Goal: Task Accomplishment & Management: Complete application form

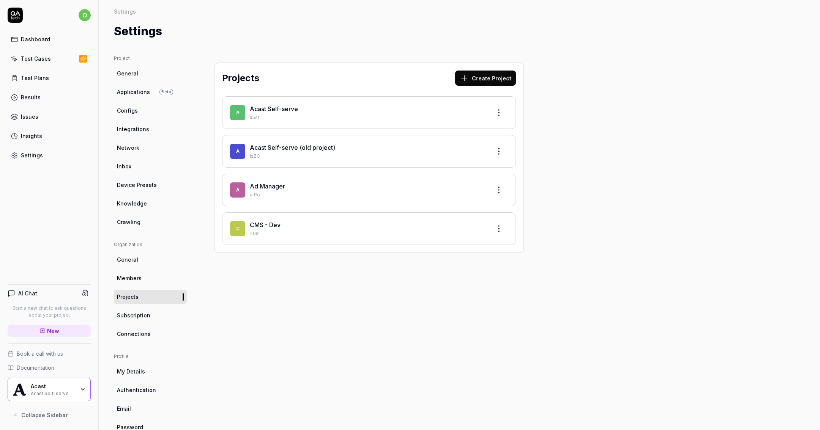
click at [268, 189] on link "Ad Manager" at bounding box center [267, 187] width 35 height 8
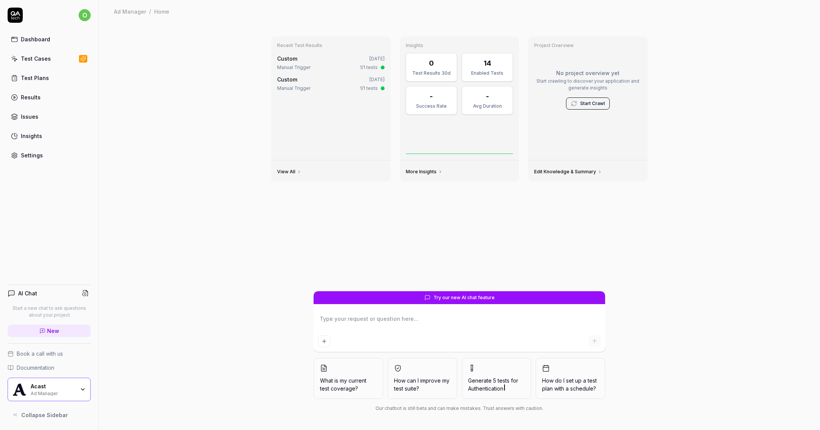
click at [42, 58] on div "Test Cases" at bounding box center [36, 59] width 30 height 8
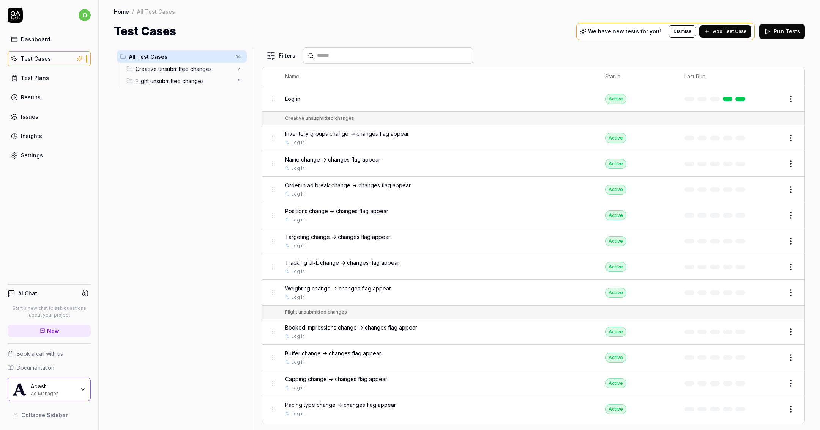
click at [71, 385] on div "Acast" at bounding box center [53, 386] width 44 height 7
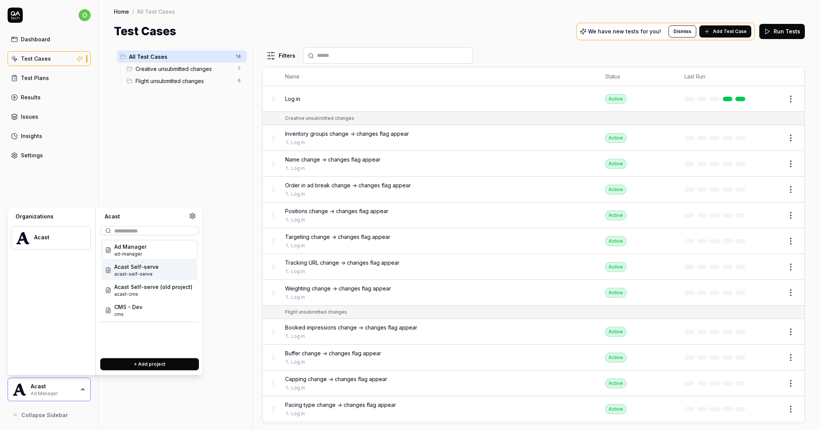
click at [143, 271] on span "acast-self-serve" at bounding box center [136, 274] width 44 height 7
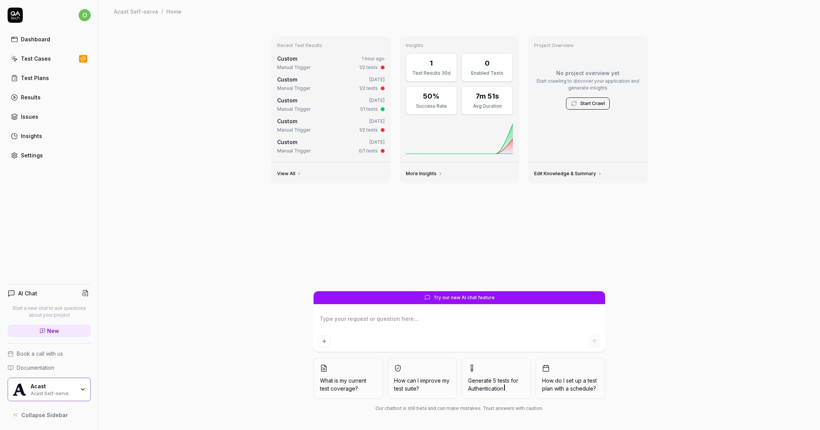
click at [45, 153] on link "Settings" at bounding box center [49, 155] width 83 height 15
type textarea "*"
click at [42, 153] on link "Settings" at bounding box center [49, 155] width 83 height 15
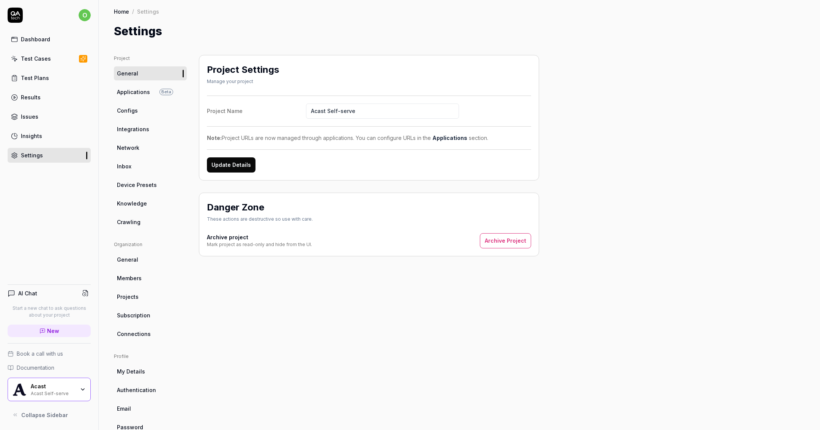
click at [135, 112] on span "Configs" at bounding box center [127, 111] width 21 height 8
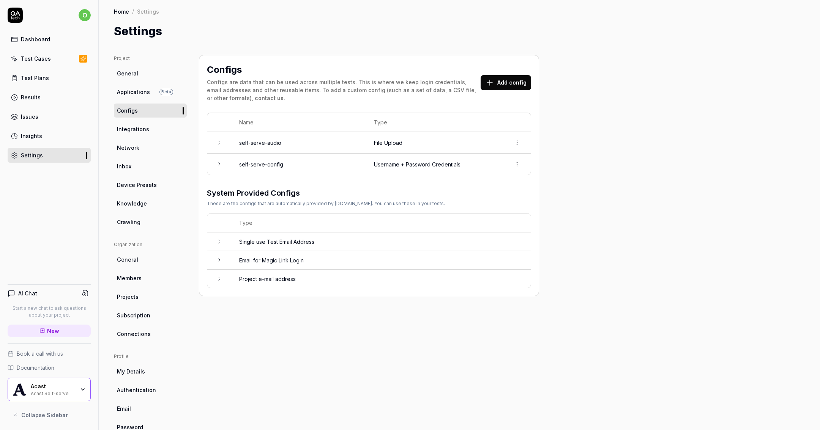
click at [216, 166] on td at bounding box center [219, 164] width 24 height 21
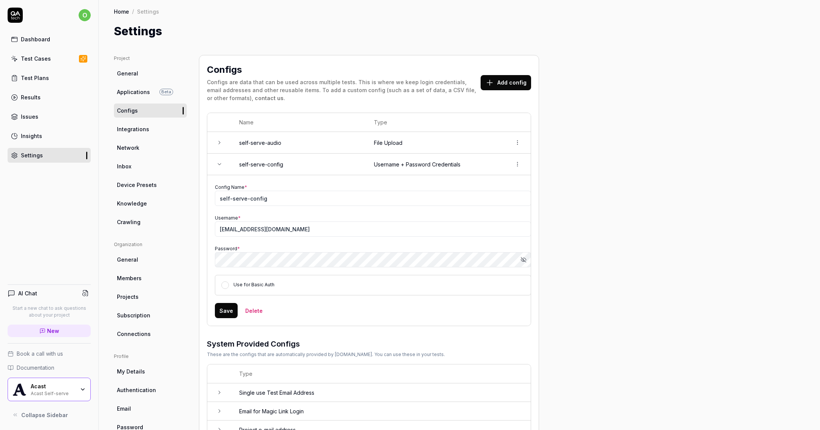
click at [218, 138] on td at bounding box center [219, 143] width 24 height 22
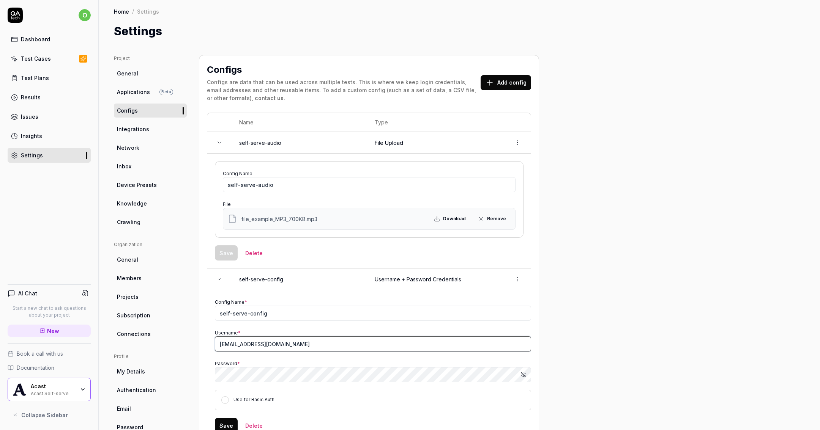
drag, startPoint x: 324, startPoint y: 343, endPoint x: 194, endPoint y: 335, distance: 131.2
click at [194, 335] on div "Project General Applications Beta Configs Integrations Network Inbox Device Pre…" at bounding box center [459, 308] width 691 height 507
click at [557, 325] on div "Project General Applications Beta Configs Integrations Network Inbox Device Pre…" at bounding box center [459, 308] width 691 height 507
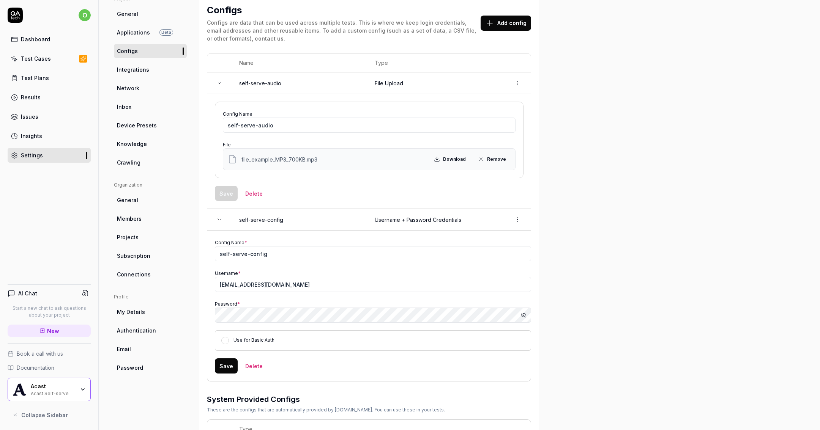
scroll to position [68, 0]
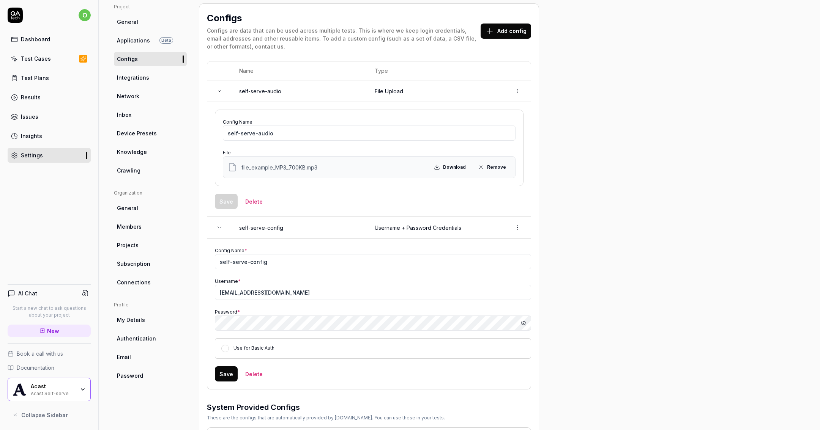
click at [219, 228] on icon at bounding box center [219, 228] width 6 height 6
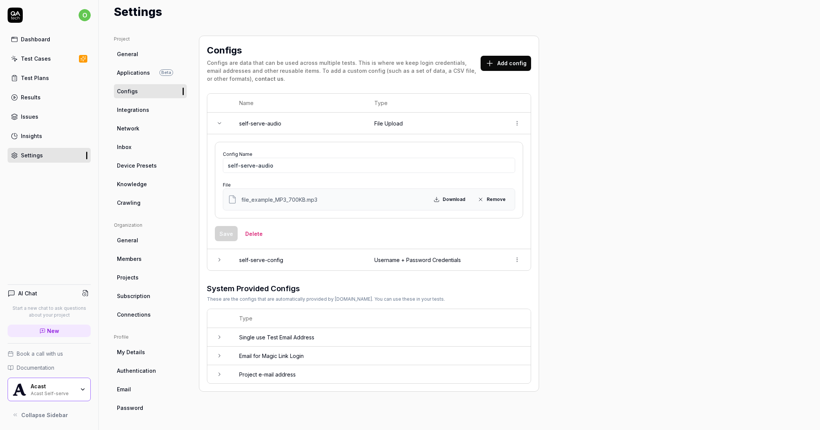
click at [224, 123] on td at bounding box center [219, 124] width 24 height 22
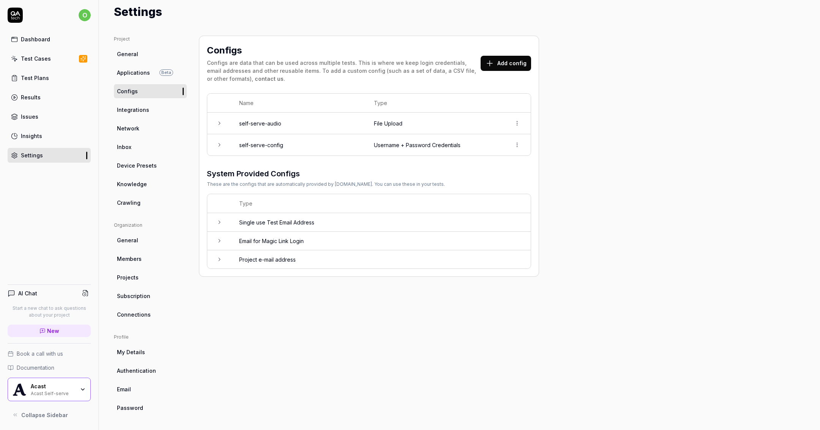
click at [145, 241] on link "General" at bounding box center [150, 240] width 73 height 14
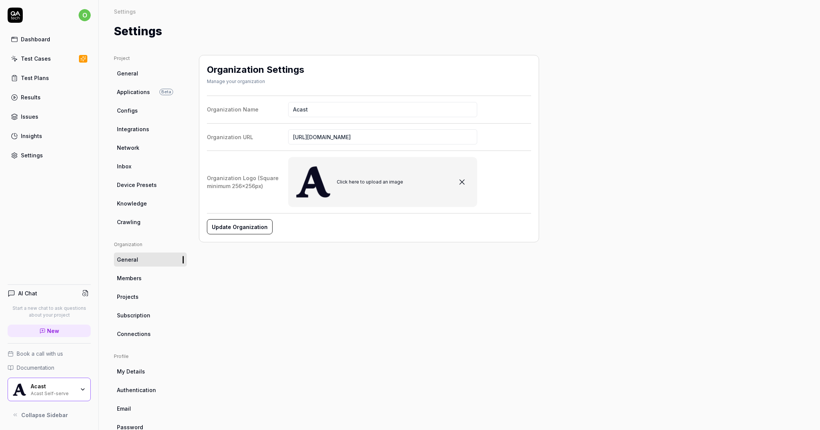
click at [132, 297] on span "Projects" at bounding box center [128, 297] width 22 height 8
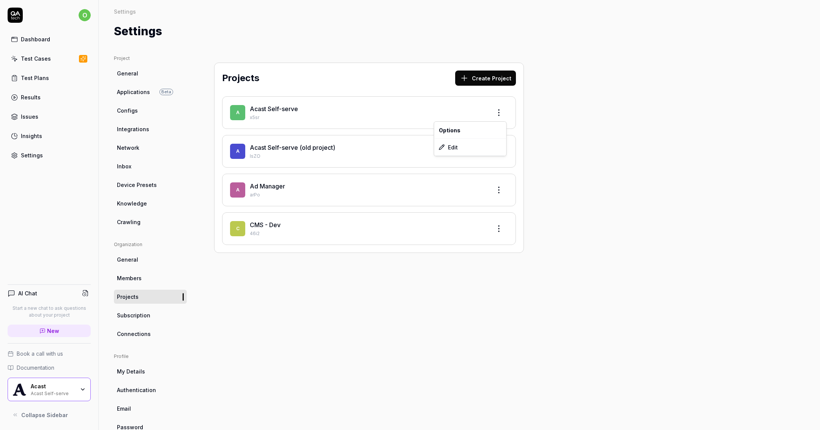
click at [503, 110] on html "o Dashboard Test Cases Test Plans Results Issues Insights Settings AI Chat Star…" at bounding box center [410, 215] width 820 height 430
click at [471, 146] on div "Edit" at bounding box center [470, 147] width 72 height 17
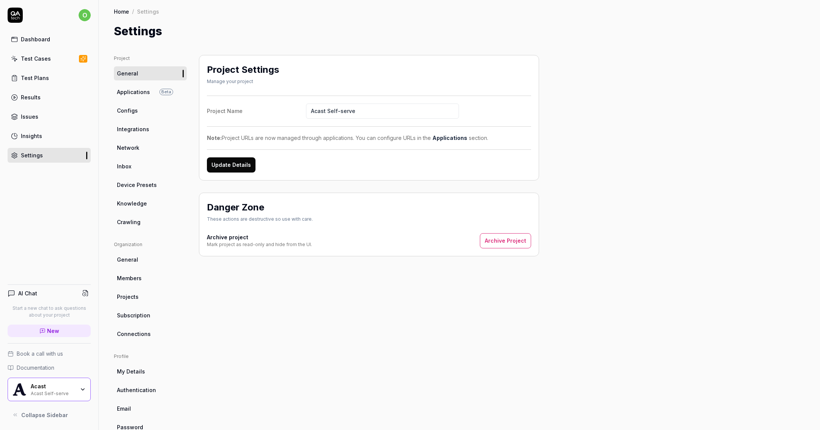
click at [144, 92] on span "Applications" at bounding box center [133, 92] width 33 height 8
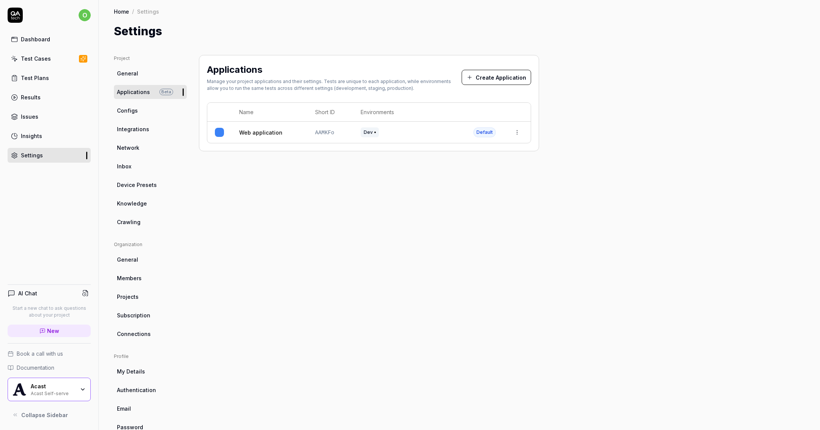
click at [47, 59] on div "Test Cases" at bounding box center [36, 59] width 30 height 8
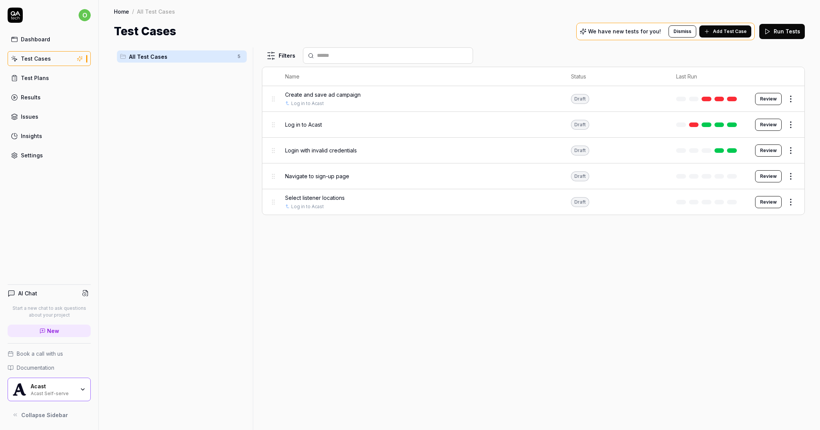
click at [794, 101] on html "o Dashboard Test Cases Test Plans Results Issues Insights Settings AI Chat Star…" at bounding box center [410, 215] width 820 height 430
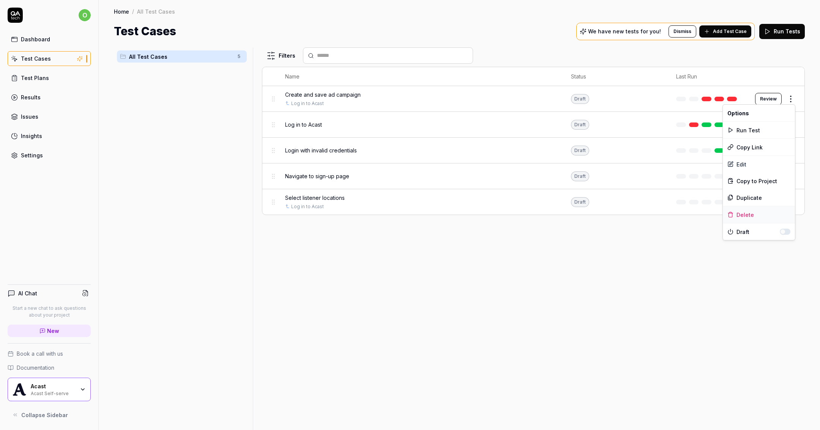
click at [750, 216] on div "Delete" at bounding box center [759, 214] width 72 height 17
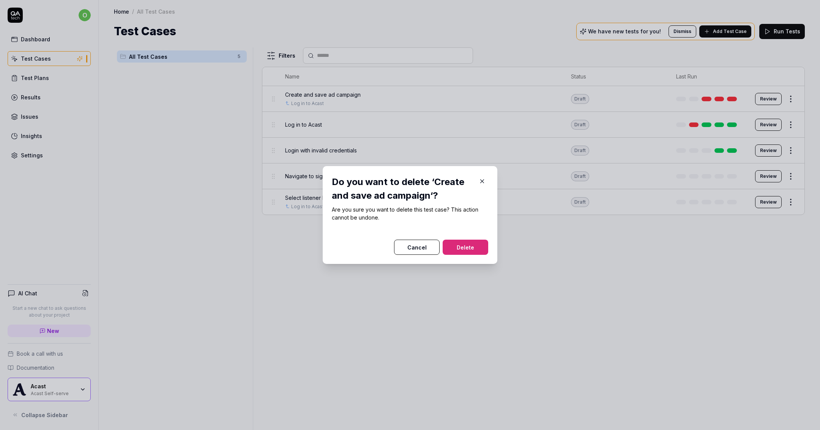
click at [413, 253] on button "Cancel" at bounding box center [417, 247] width 46 height 15
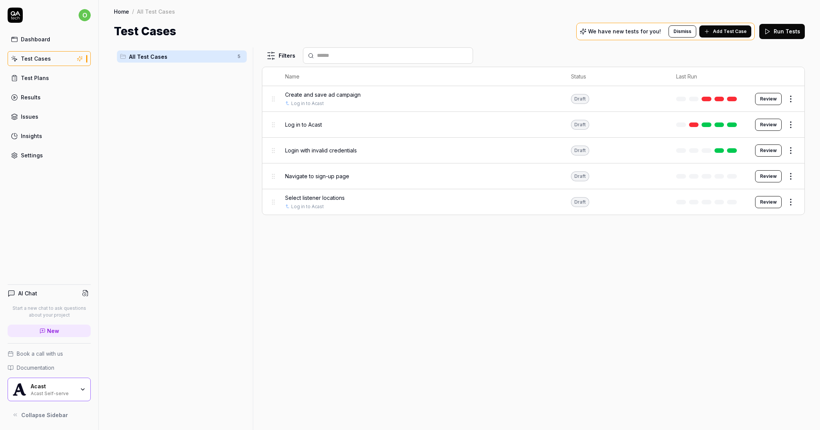
click at [792, 99] on html "o Dashboard Test Cases Test Plans Results Issues Insights Settings AI Chat Star…" at bounding box center [410, 215] width 820 height 430
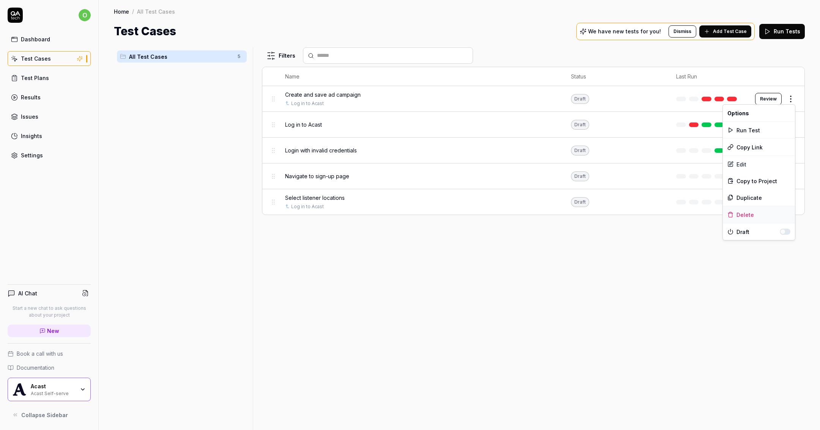
click at [749, 214] on div "Delete" at bounding box center [759, 214] width 72 height 17
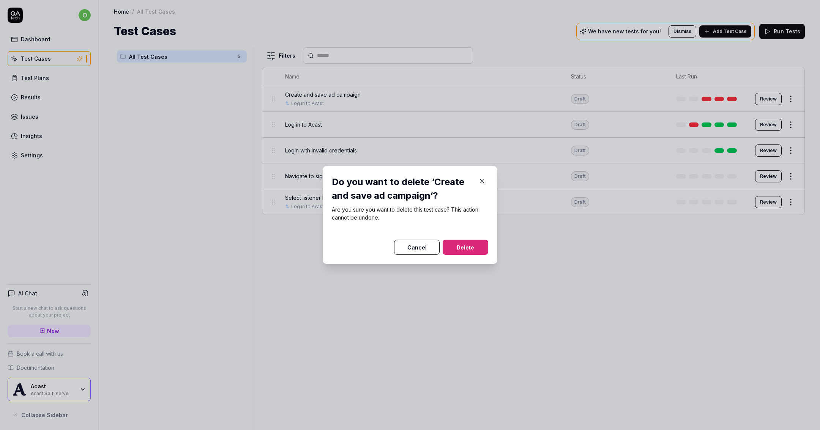
click at [465, 252] on button "Delete" at bounding box center [466, 247] width 46 height 15
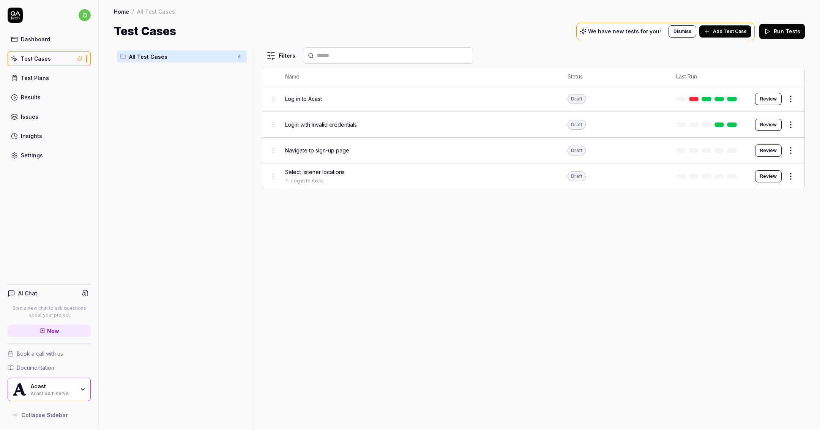
click at [715, 33] on button "Add Test Case" at bounding box center [725, 31] width 52 height 12
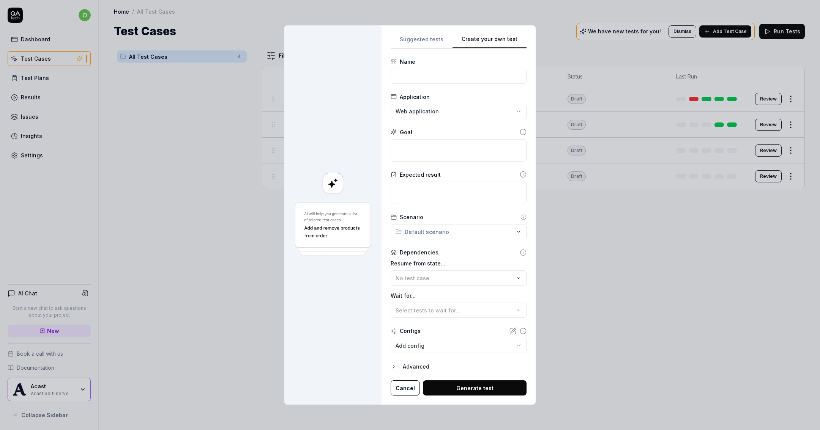
click at [502, 20] on div "**********" at bounding box center [410, 215] width 820 height 430
click at [438, 74] on input at bounding box center [459, 76] width 136 height 15
type input "Create a basic draft campaign"
click at [411, 152] on textarea at bounding box center [459, 150] width 136 height 22
click at [523, 132] on icon at bounding box center [523, 132] width 0 height 1
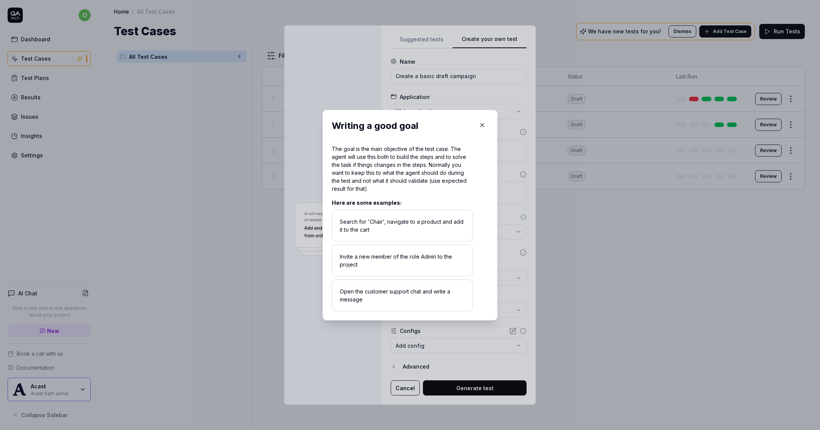
click at [479, 123] on icon "button" at bounding box center [482, 125] width 7 height 7
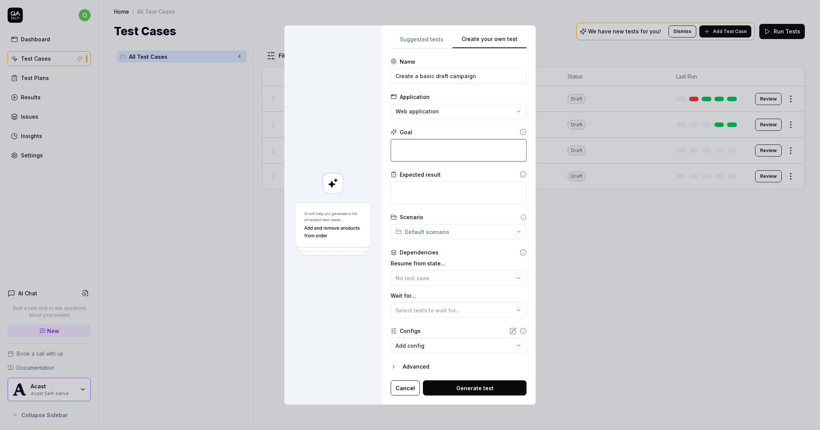
click at [473, 155] on textarea at bounding box center [459, 150] width 136 height 22
click at [455, 149] on textarea at bounding box center [459, 150] width 136 height 22
click at [435, 192] on textarea at bounding box center [459, 193] width 136 height 22
click at [437, 153] on textarea at bounding box center [459, 150] width 136 height 22
type textarea "*"
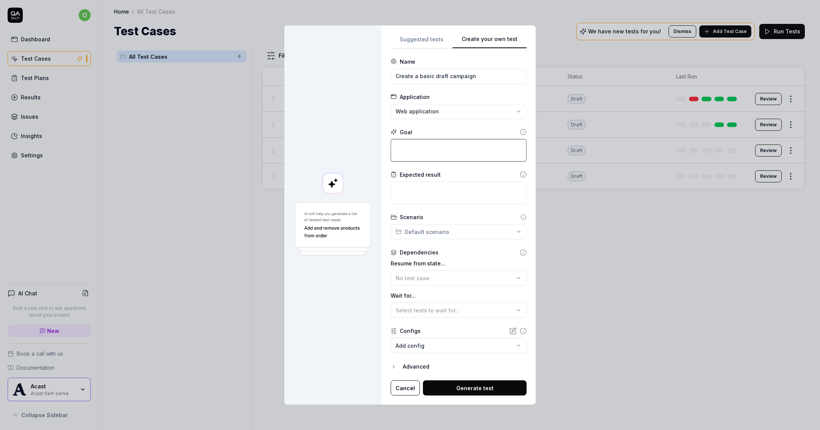
type textarea "W"
type textarea "*"
type textarea "We"
type textarea "*"
type textarea "We"
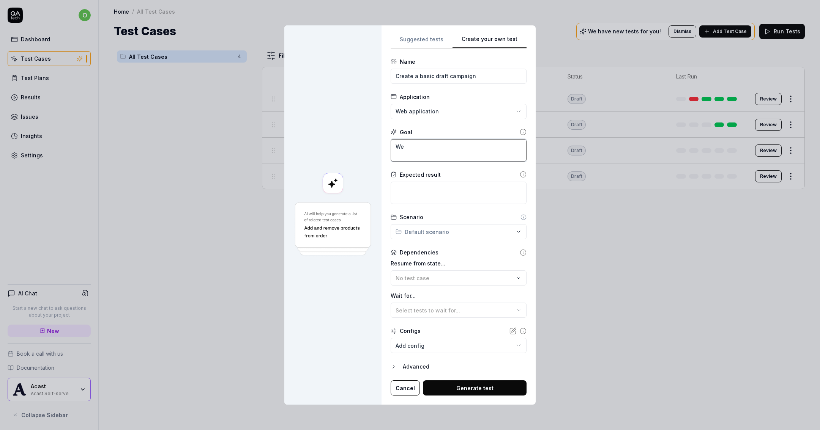
type textarea "*"
type textarea "We c"
type textarea "*"
type textarea "We cr"
type textarea "*"
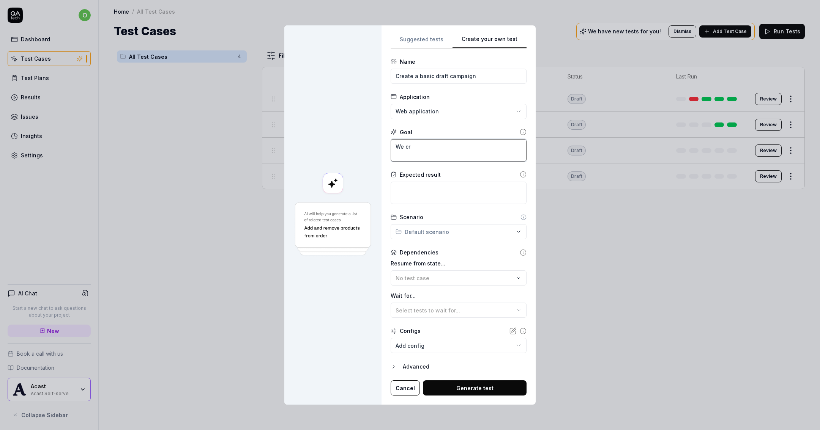
type textarea "We cre"
type textarea "*"
type textarea "We crea"
type textarea "*"
type textarea "We creat"
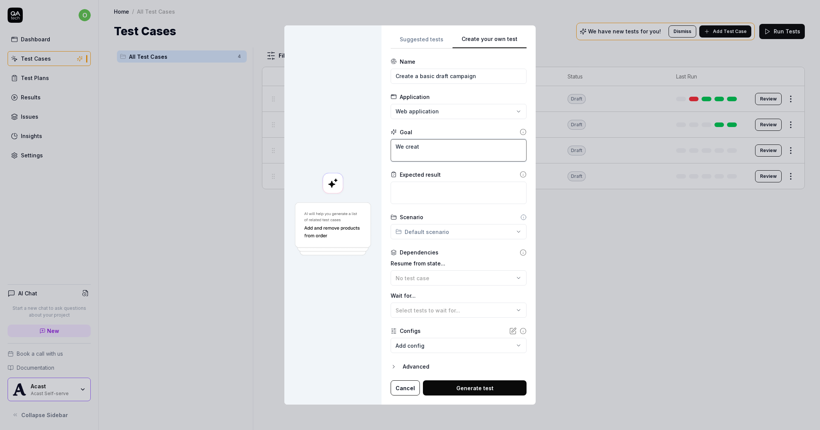
type textarea "*"
type textarea "We create"
type textarea "*"
type textarea "We create"
type textarea "*"
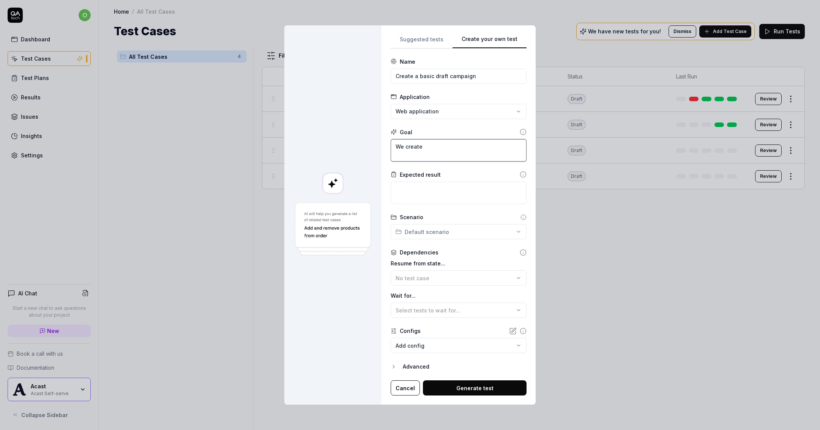
type textarea "We create a"
type textarea "*"
type textarea "We create a"
type textarea "*"
type textarea "We create a b"
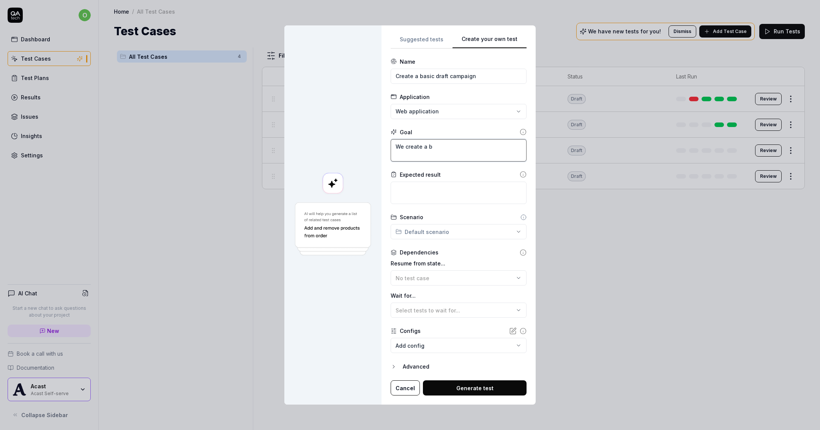
type textarea "*"
type textarea "We create a ba"
type textarea "*"
type textarea "We create a basi"
type textarea "*"
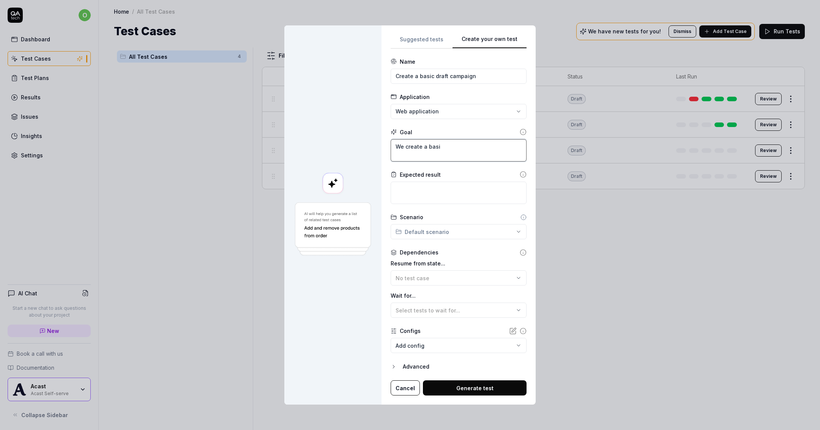
type textarea "We create a basic"
type textarea "*"
type textarea "We create a basic"
type textarea "*"
type textarea "We create a basic d"
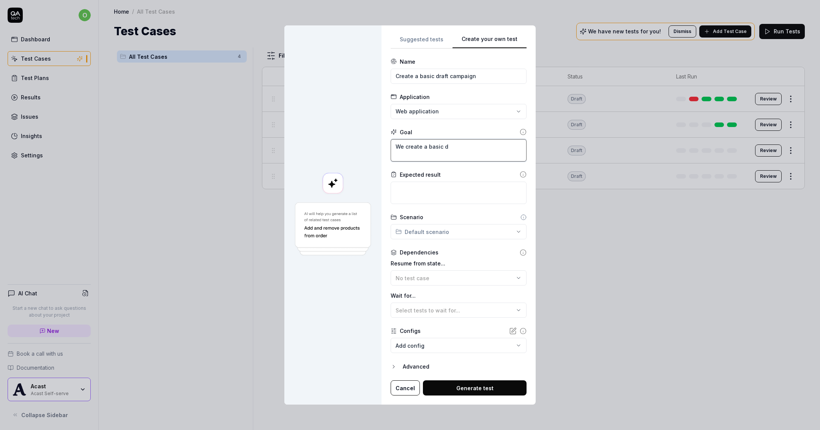
type textarea "*"
type textarea "We create a basic dr"
type textarea "*"
type textarea "We create a basic dra"
type textarea "*"
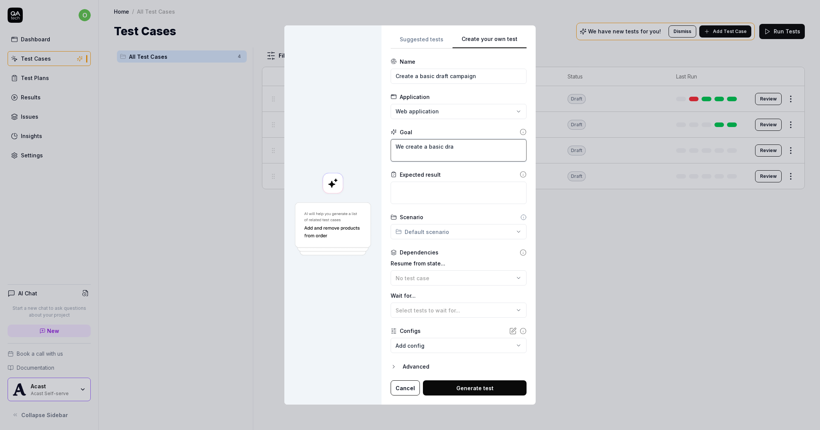
type textarea "We create a basic draf"
type textarea "*"
type textarea "We create a basic draft"
type textarea "*"
type textarea "We create a basic draft"
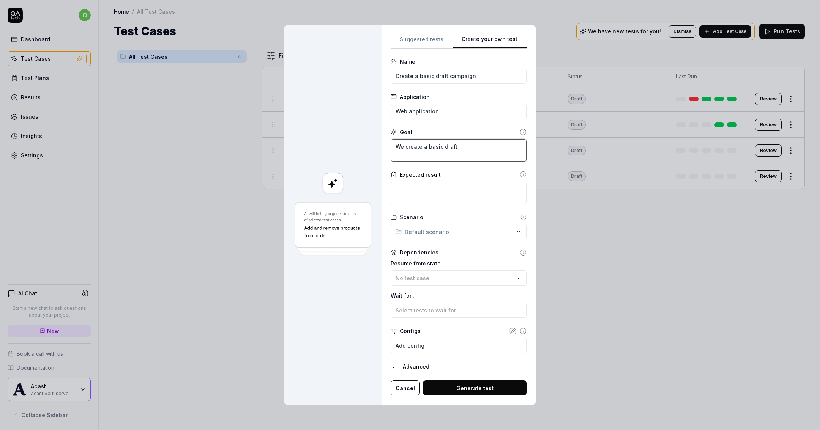
type textarea "*"
type textarea "We create a basic draft ca"
type textarea "*"
type textarea "We create a basic draft cam"
type textarea "*"
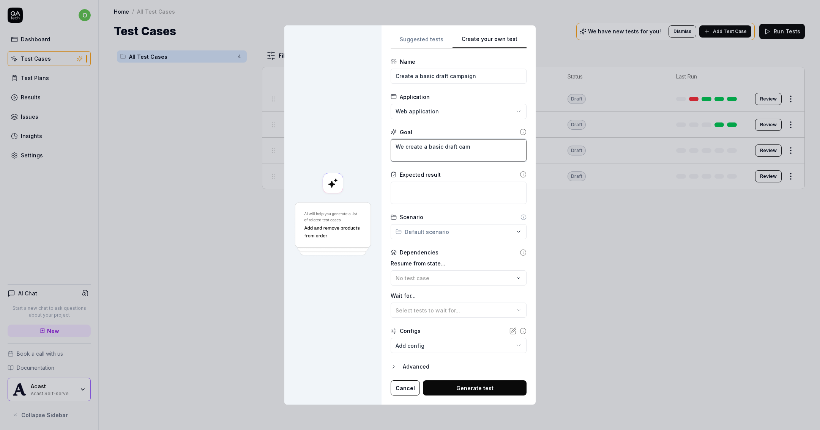
type textarea "We create a basic draft camp"
type textarea "*"
type textarea "We create a basic draft [PERSON_NAME]"
type textarea "*"
type textarea "We create a basic draft campai"
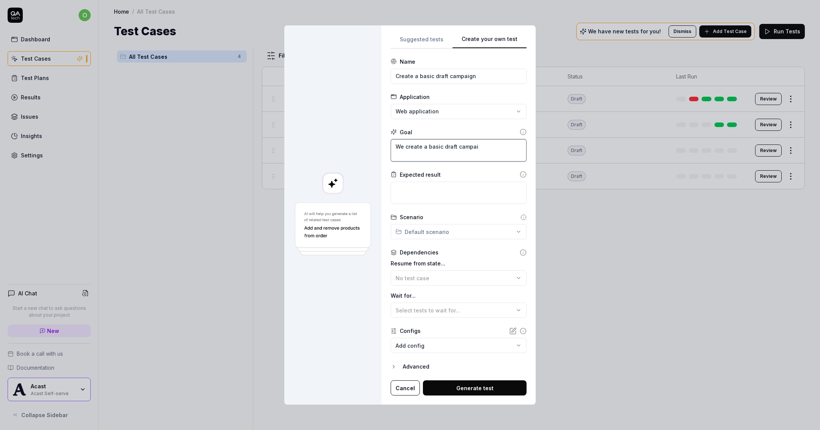
type textarea "*"
type textarea "We create a basic draft campaig"
type textarea "*"
type textarea "We create a basic draft campaign"
type textarea "*"
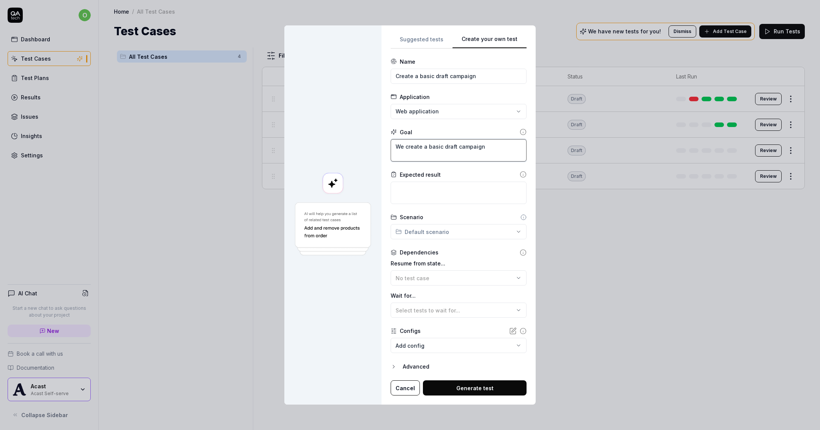
type textarea "We create a basic draft campaign"
type textarea "*"
type textarea "We create a basic draft campaign w"
type textarea "*"
type textarea "We create a basic draft campaign wi"
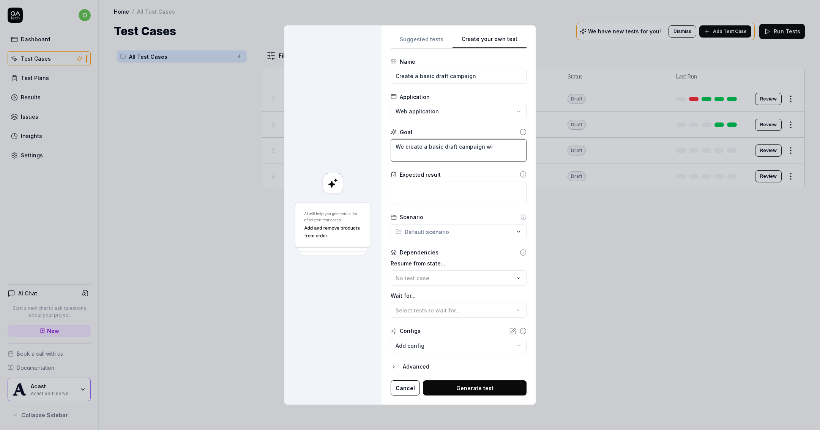
type textarea "*"
type textarea "We create a basic draft campaign wit"
type textarea "*"
type textarea "We create a basic draft campaign with"
type textarea "*"
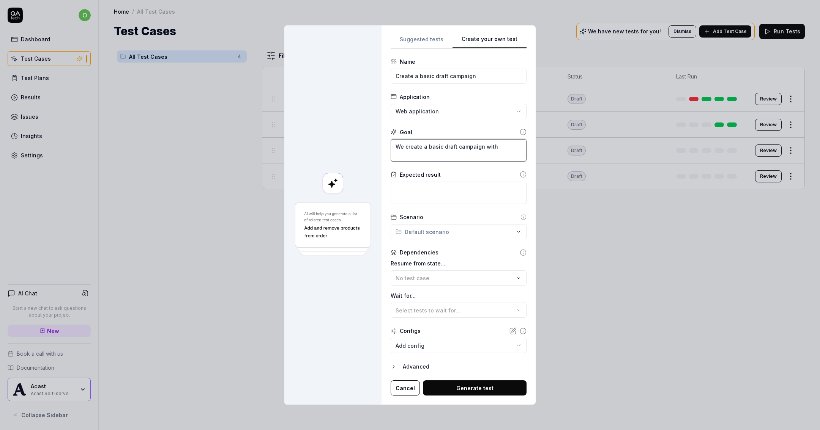
type textarea "We create a basic draft campaign with"
type textarea "*"
type textarea "We create a basic draft campaign with t"
type textarea "*"
type textarea "We create a basic draft campaign with th"
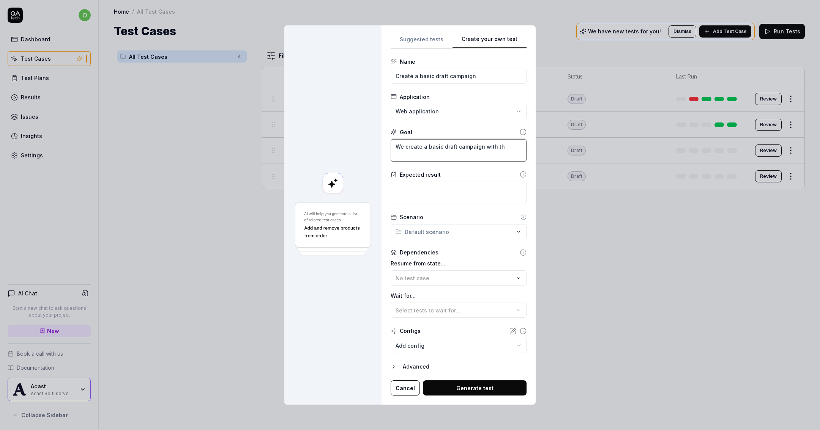
type textarea "*"
type textarea "We create a basic draft campaign with the"
type textarea "*"
type textarea "We create a basic draft campaign with the"
type textarea "*"
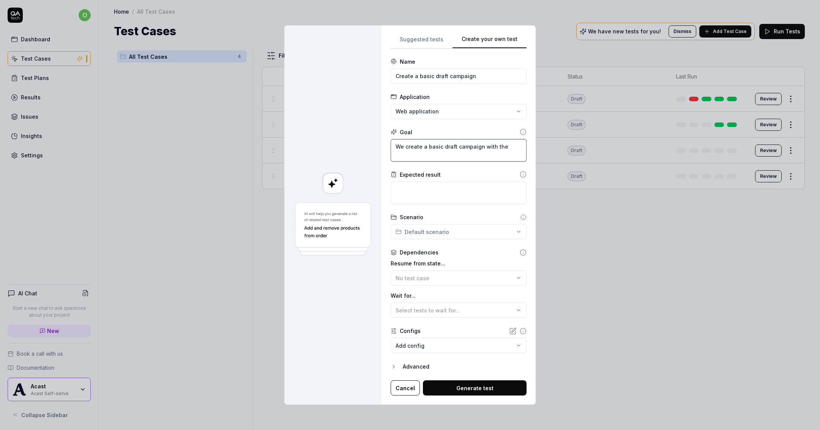
type textarea "We create a basic draft campaign with the m"
type textarea "*"
type textarea "We create a basic draft campaign with the mi"
type textarea "*"
type textarea "We create a basic draft campaign with the min"
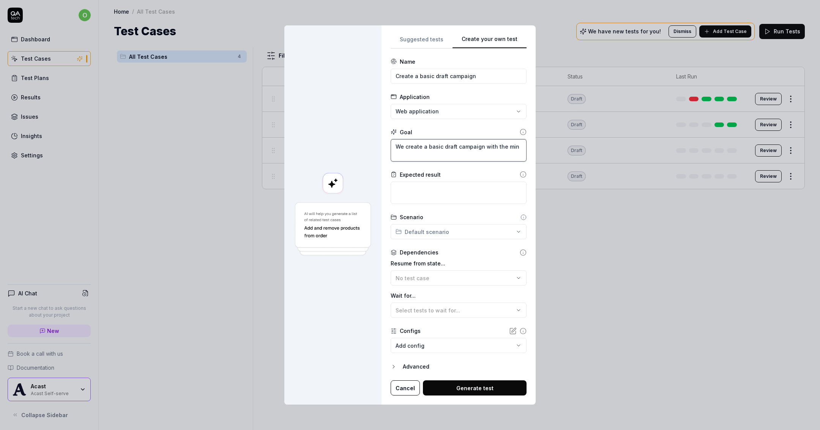
type textarea "*"
type textarea "We create a basic draft campaign with the mini"
type textarea "*"
type textarea "We create a basic draft campaign with the minim"
type textarea "*"
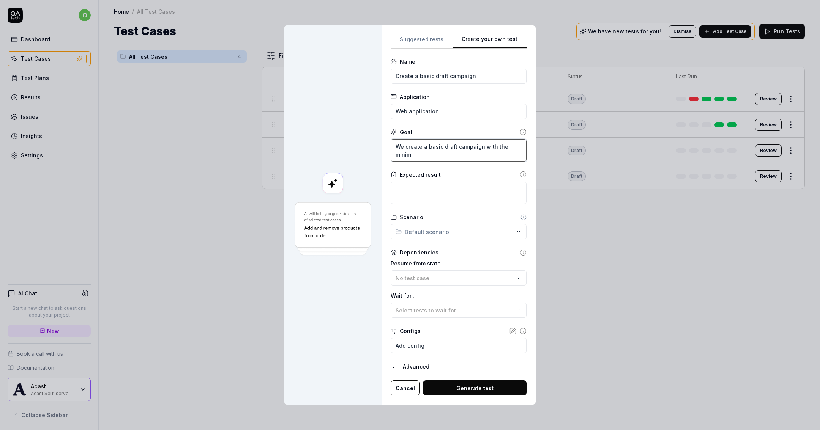
type textarea "We create a basic draft campaign with the minima"
type textarea "*"
type textarea "We create a basic draft campaign with the minimal"
type textarea "*"
type textarea "We create a basic draft campaign with the minimal"
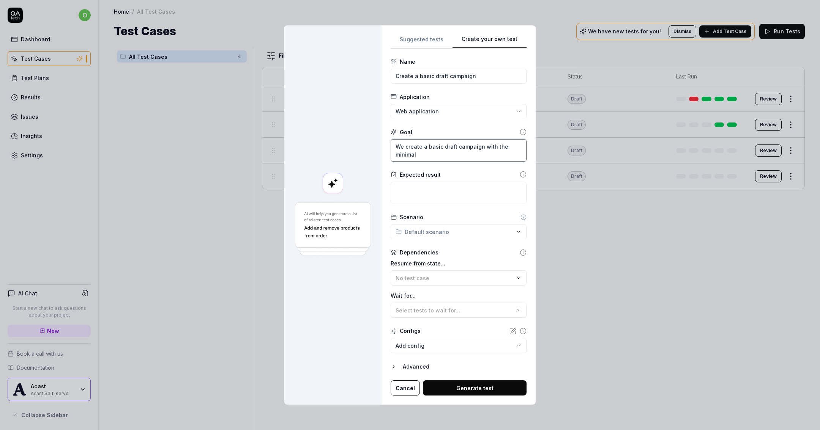
type textarea "*"
type textarea "We create a basic draft campaign with the minimal f"
type textarea "*"
type textarea "We create a basic draft campaign with the minimal fo"
type textarea "*"
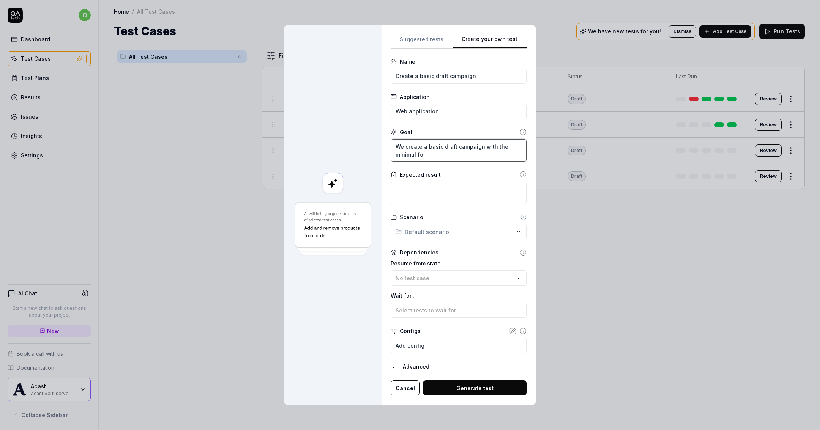
type textarea "We create a basic draft campaign with the minimal f"
type textarea "*"
type textarea "We create a basic draft campaign with the minimal"
type textarea "*"
type textarea "We create a basic draft campaign with the minimal i"
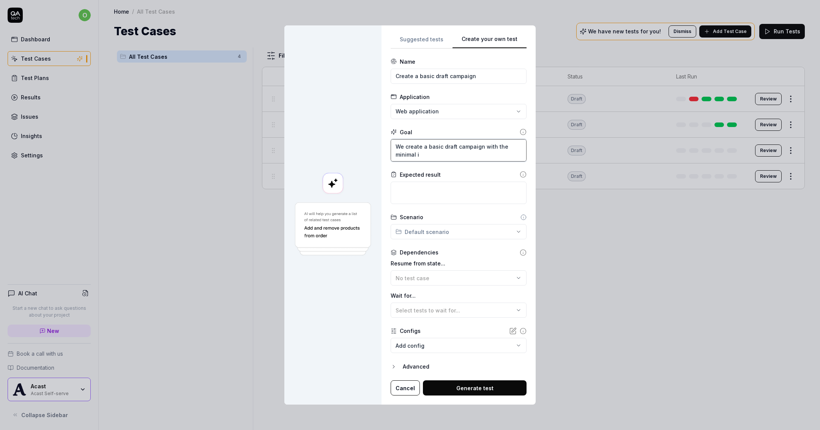
type textarea "*"
type textarea "We create a basic draft campaign with the minimal in"
type textarea "*"
type textarea "We create a basic draft campaign with the minimal inp"
type textarea "*"
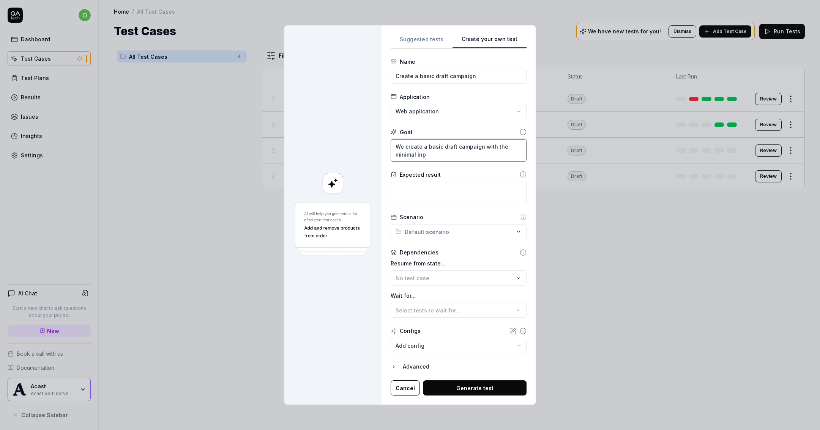
type textarea "We create a basic draft campaign with the minimal inpu"
type textarea "*"
type textarea "We create a basic draft campaign with the minimal input"
type textarea "*"
type textarea "We create a basic draft campaign with the minimal inputs"
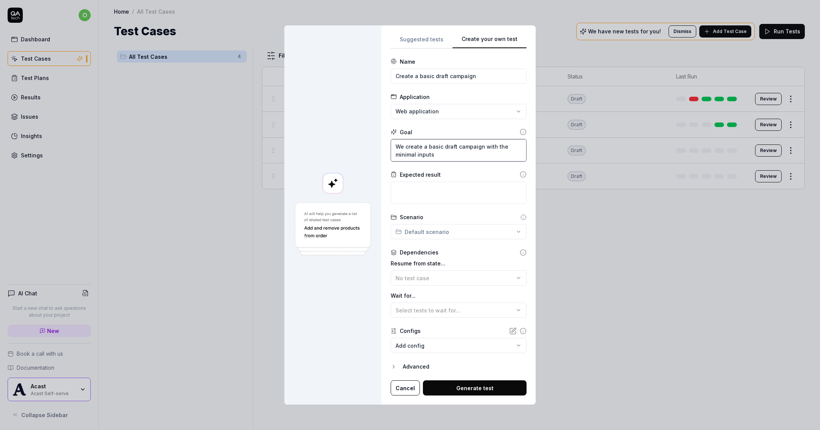
type textarea "*"
type textarea "We create a basic draft campaign with the minimal inputs:"
type textarea "*"
type textarea "We create a basic draft campaign with the minimal inputs:"
type textarea "*"
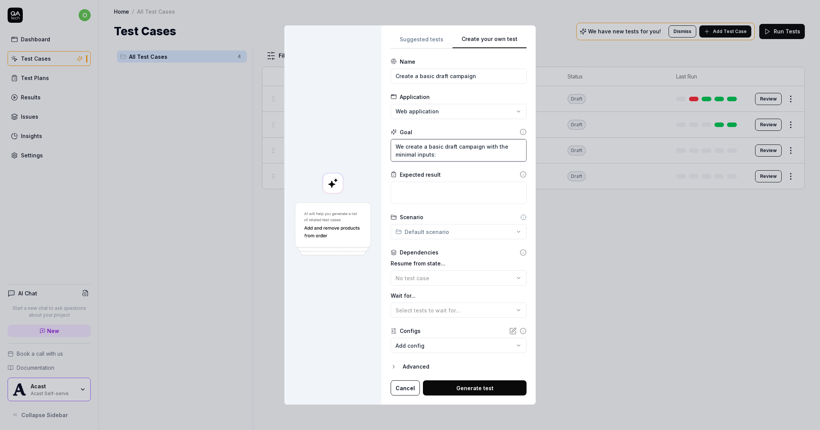
type textarea "We create a basic draft campaign with the minimal inputs:"
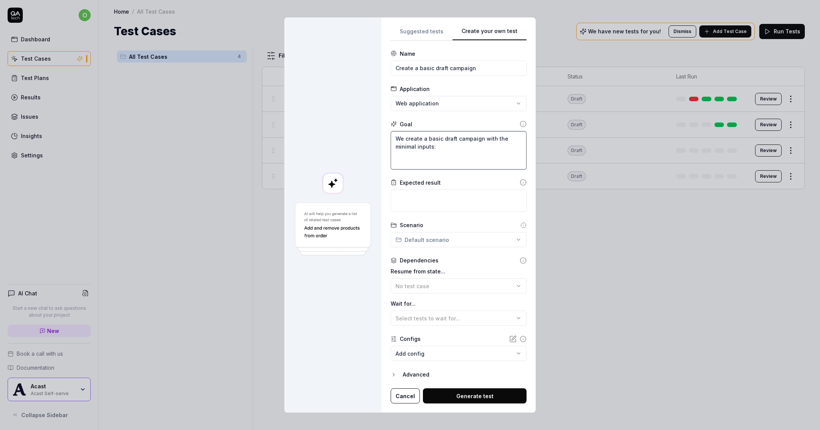
type textarea "*"
type textarea "We create a basic draft campaign with the minimal inputs: C"
type textarea "*"
type textarea "We create a basic draft campaign with the minimal inputs: Ca"
type textarea "*"
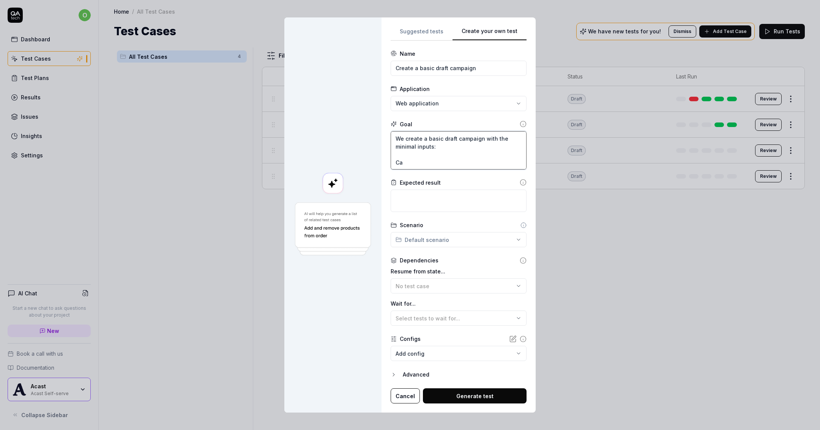
type textarea "We create a basic draft campaign with the minimal inputs: Cam"
type textarea "*"
type textarea "We create a basic draft campaign with the minimal inputs: Camp"
type textarea "*"
type textarea "We create a basic draft campaign with the minimal inputs: [GEOGRAPHIC_DATA]"
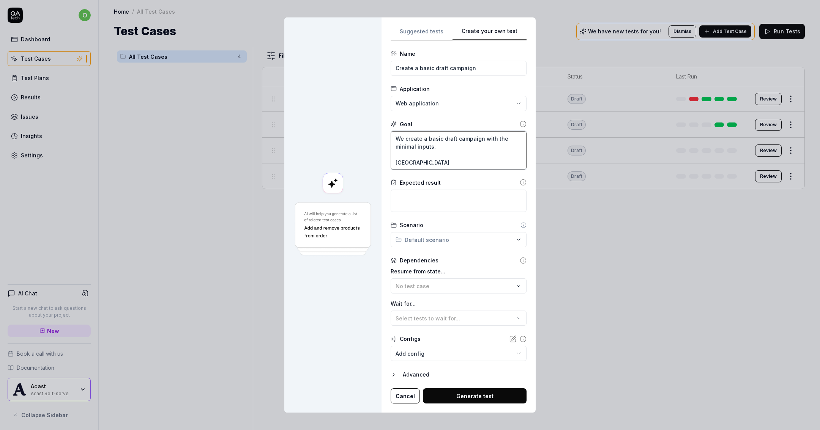
type textarea "*"
type textarea "We create a basic draft campaign with the minimal inputs: [GEOGRAPHIC_DATA]"
type textarea "*"
type textarea "We create a basic draft campaign with the minimal inputs: [GEOGRAPHIC_DATA]"
type textarea "*"
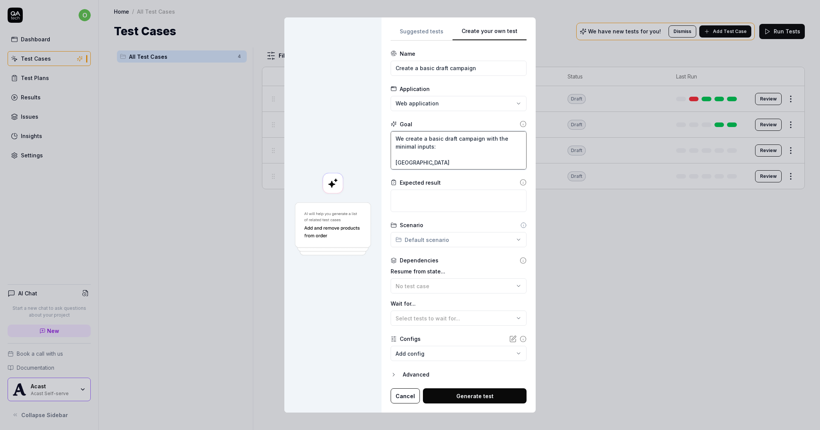
type textarea "We create a basic draft campaign with the minimal inputs: Campaign"
type textarea "*"
type textarea "We create a basic draft campaign with the minimal inputs: Campaign"
type textarea "*"
type textarea "We create a basic draft campaign with the minimal inputs: Campaign n"
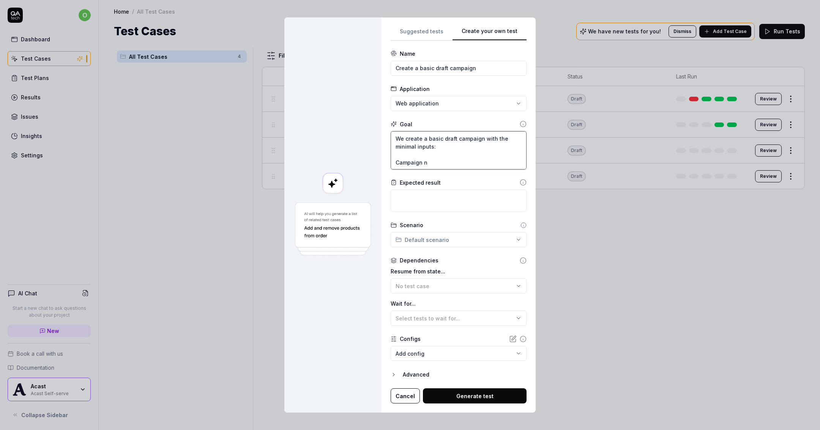
type textarea "*"
type textarea "We create a basic draft campaign with the minimal inputs: Campaign na"
type textarea "*"
type textarea "We create a basic draft campaign with the minimal inputs: Campaign nam"
type textarea "*"
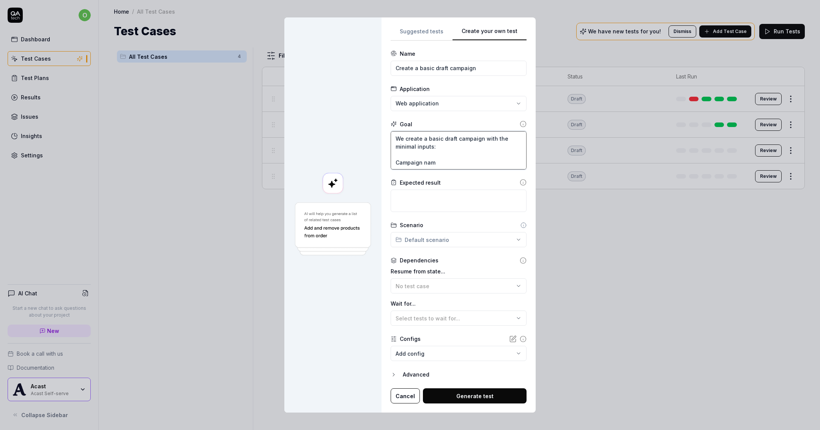
type textarea "We create a basic draft campaign with the minimal inputs: Campaign name"
type textarea "*"
type textarea "We create a basic draft campaign with the minimal inputs: Campaign name,"
type textarea "*"
type textarea "We create a basic draft campaign with the minimal inputs: Campaign name,"
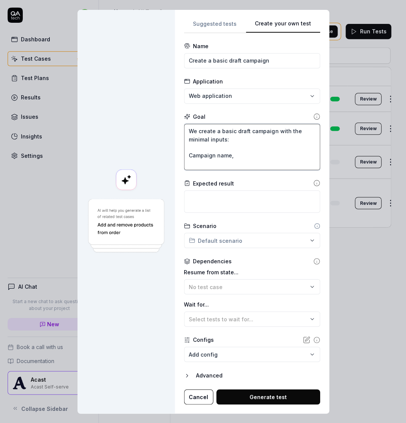
type textarea "*"
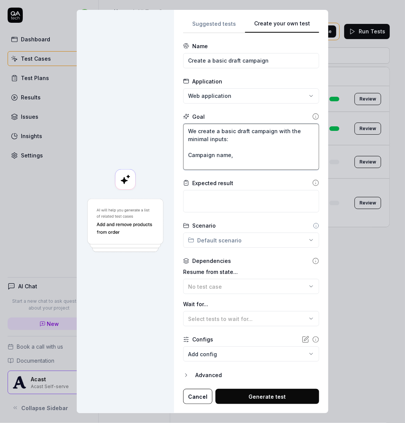
type textarea "We create a basic draft campaign with the minimal inputs: Campaign name,"
click at [255, 151] on textarea "We create a basic draft campaign with the minimal inputs: Campaign name," at bounding box center [251, 147] width 136 height 46
click at [253, 156] on textarea "We create a basic draft campaign with the minimal inputs: Campaign name," at bounding box center [251, 147] width 136 height 46
type textarea "*"
type textarea "We create a basic draft campaign with the minimal inputs: Campaign name,"
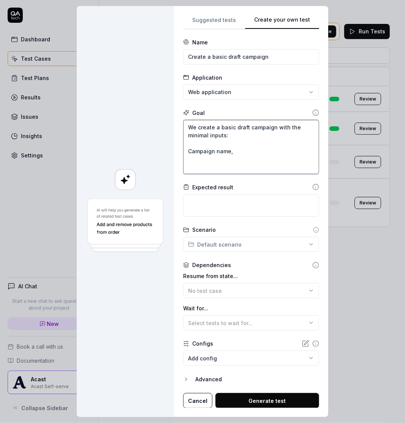
type textarea "*"
type textarea "We create a basic draft campaign with the minimal inputs: Campaign name, C"
type textarea "*"
type textarea "We create a basic draft campaign with the minimal inputs: Campaign name, [PERSO…"
type textarea "*"
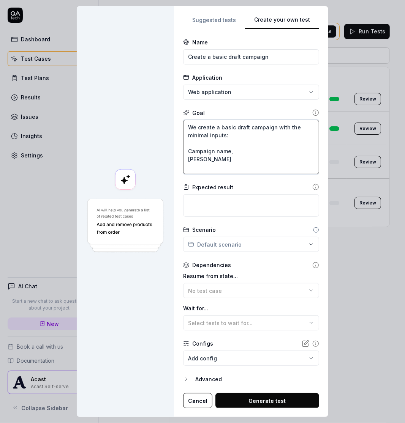
type textarea "We create a basic draft campaign with the minimal inputs: Campaign name, [PERSO…"
type textarea "*"
type textarea "We create a basic draft campaign with the minimal inputs: Campaign name, Camp"
type textarea "*"
type textarea "We create a basic draft campaign with the minimal inputs: Campaign name, [GEOGR…"
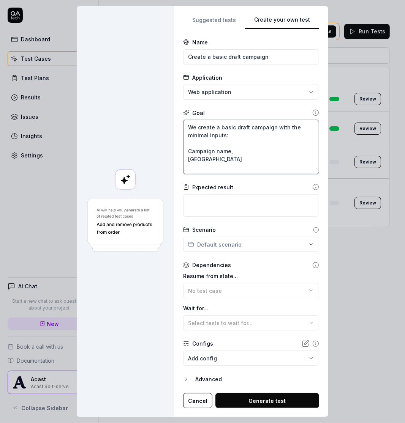
type textarea "*"
type textarea "We create a basic draft campaign with the minimal inputs: Campaign name, [GEOGR…"
type textarea "*"
type textarea "We create a basic draft campaign with the minimal inputs: Campaign name, Campai…"
type textarea "*"
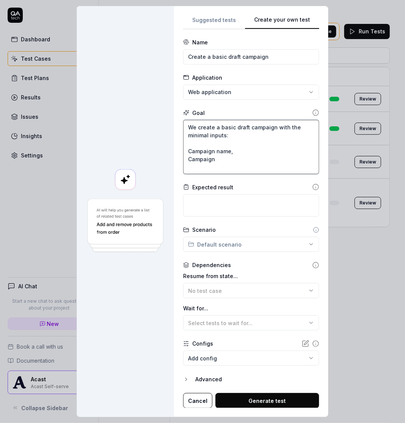
type textarea "We create a basic draft campaign with the minimal inputs: Campaign name, Campai…"
type textarea "*"
type textarea "We create a basic draft campaign with the minimal inputs: Campaign name, Campai…"
type textarea "*"
type textarea "We create a basic draft campaign with the minimal inputs: Campaign name, Campai…"
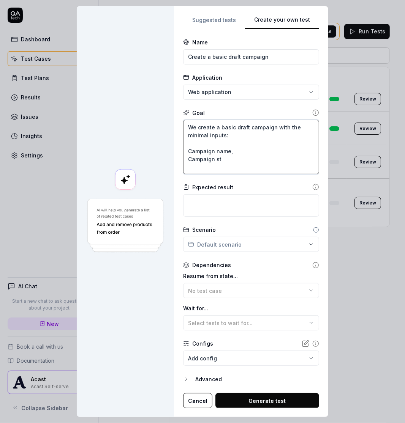
type textarea "*"
type textarea "We create a basic draft campaign with the minimal inputs: Campaign name, Campai…"
type textarea "*"
type textarea "We create a basic draft campaign with the minimal inputs: Campaign name, Campai…"
type textarea "*"
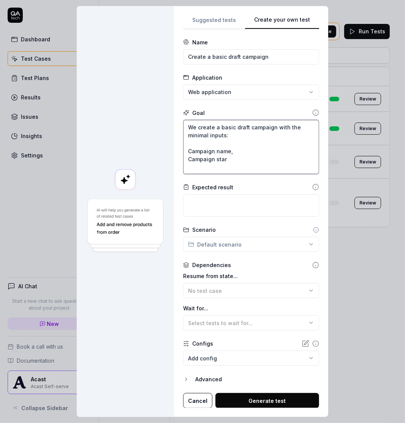
type textarea "We create a basic draft campaign with the minimal inputs: Campaign name, Campai…"
type textarea "*"
type textarea "We create a basic draft campaign with the minimal inputs: Campaign name, Campai…"
type textarea "*"
type textarea "We create a basic draft campaign with the minimal inputs: Campaign name, Campai…"
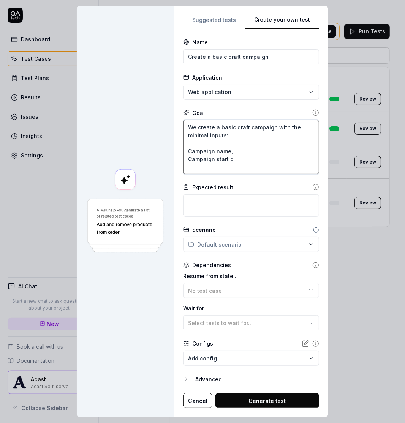
type textarea "*"
type textarea "We create a basic draft campaign with the minimal inputs: Campaign name, Campai…"
type textarea "*"
type textarea "We create a basic draft campaign with the minimal inputs: Campaign name, Campai…"
type textarea "*"
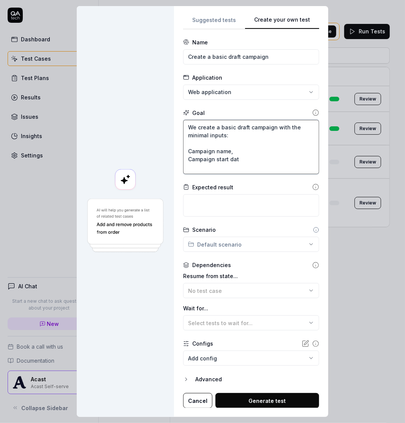
type textarea "We create a basic draft campaign with the minimal inputs: Campaign name, Campai…"
type textarea "*"
type textarea "We create a basic draft campaign with the minimal inputs: Campaign name, Campai…"
type textarea "*"
type textarea "We create a basic draft campaign with the minimal inputs: Campaign name, Campai…"
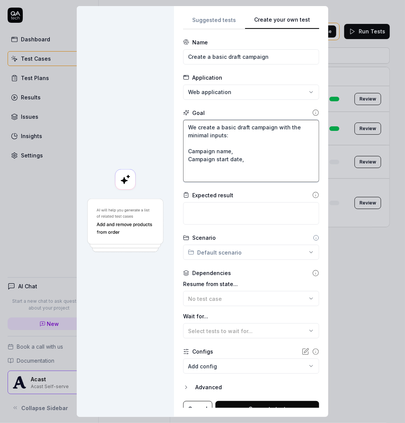
type textarea "*"
type textarea "We create a basic draft campaign with the minimal inputs: Campaign name, Campai…"
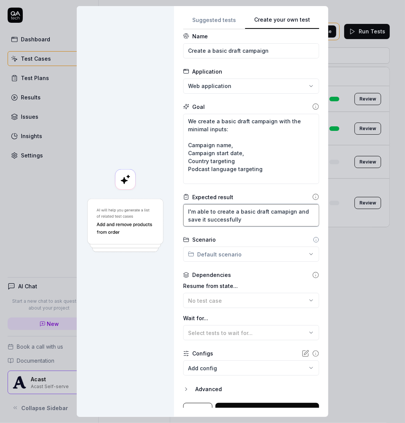
scroll to position [16, 0]
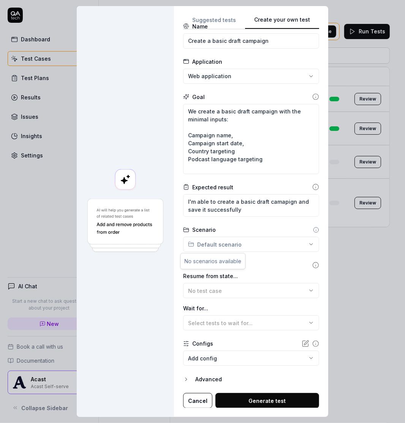
click at [243, 242] on div "**********" at bounding box center [202, 211] width 405 height 423
click at [239, 245] on div "**********" at bounding box center [202, 211] width 405 height 423
click at [248, 290] on div "No test case" at bounding box center [247, 291] width 118 height 8
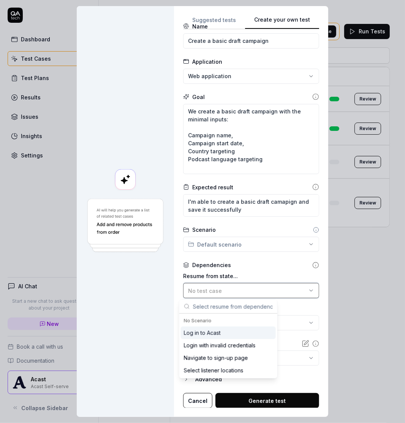
click at [246, 291] on div "No test case" at bounding box center [247, 291] width 118 height 8
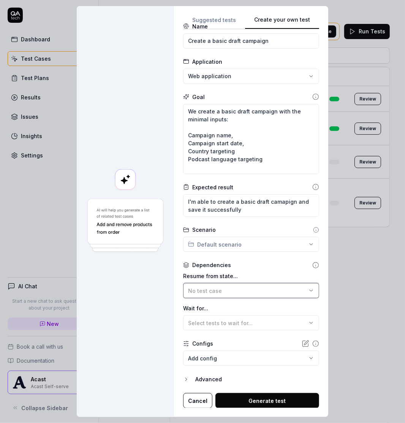
click at [246, 291] on div "No test case" at bounding box center [247, 291] width 118 height 8
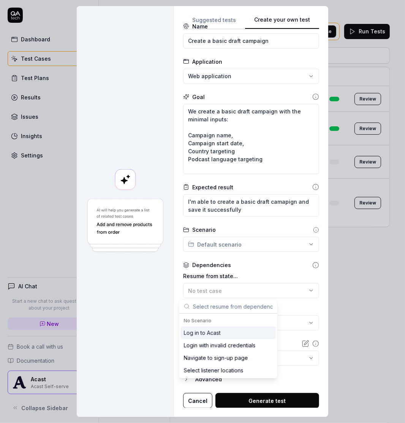
click at [241, 334] on div "Log in to Acast" at bounding box center [228, 333] width 95 height 13
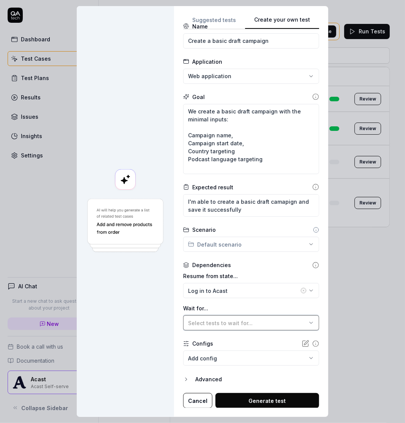
click at [222, 327] on button "Select tests to wait for..." at bounding box center [251, 322] width 136 height 15
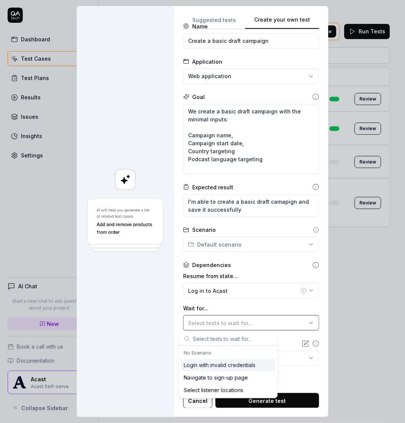
click at [222, 327] on button "Select tests to wait for..." at bounding box center [251, 322] width 136 height 15
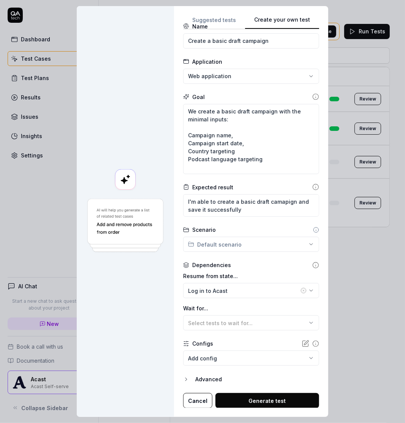
click at [244, 309] on label "Wait for..." at bounding box center [251, 308] width 136 height 8
click at [250, 287] on div "Log in to Acast" at bounding box center [243, 291] width 111 height 8
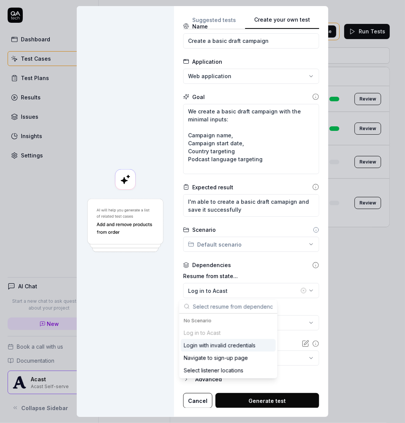
click at [255, 269] on div "Dependencies Resume from state... Log in to Acast Wait for... Select tests to w…" at bounding box center [251, 295] width 136 height 69
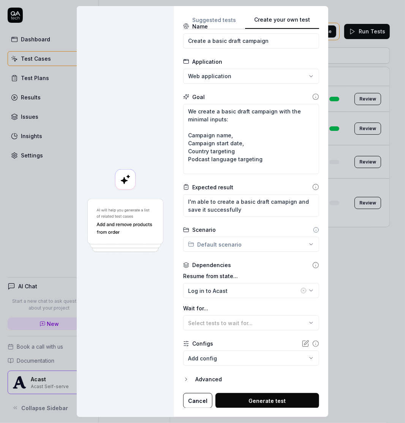
click at [244, 362] on body "o Dashboard Test Cases Test Plans Results Issues Insights Settings AI Chat Star…" at bounding box center [202, 211] width 405 height 423
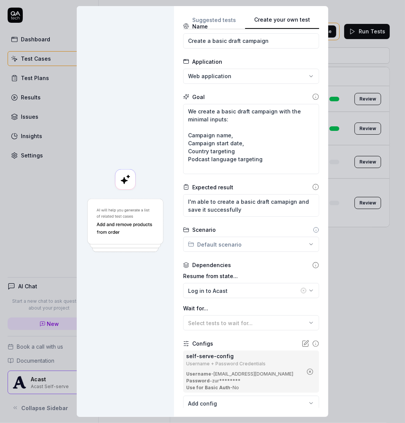
click at [158, 364] on div at bounding box center [125, 211] width 97 height 411
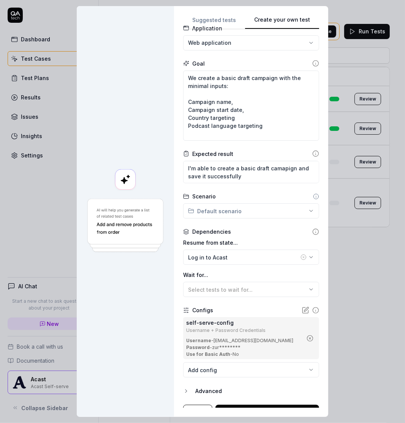
scroll to position [61, 0]
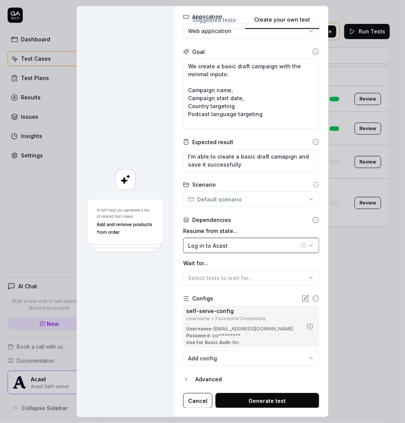
click at [257, 243] on div "Log in to Acast" at bounding box center [243, 246] width 111 height 8
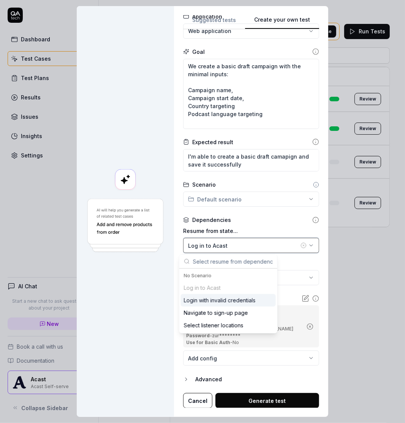
drag, startPoint x: 257, startPoint y: 243, endPoint x: 265, endPoint y: 270, distance: 28.3
click at [258, 242] on div "Log in to Acast" at bounding box center [243, 246] width 111 height 8
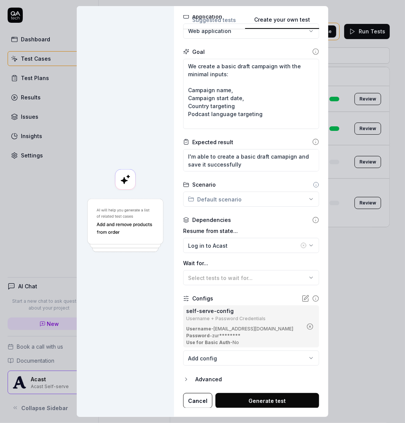
click at [306, 327] on icon "button" at bounding box center [309, 326] width 7 height 7
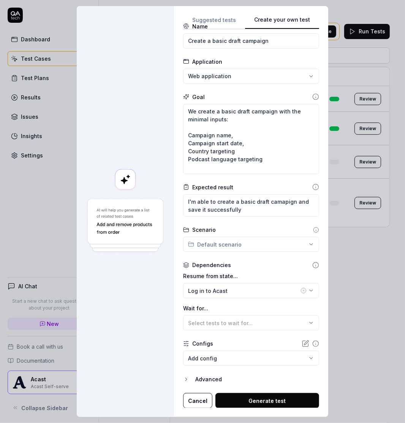
click at [195, 383] on div "Advanced" at bounding box center [257, 379] width 124 height 9
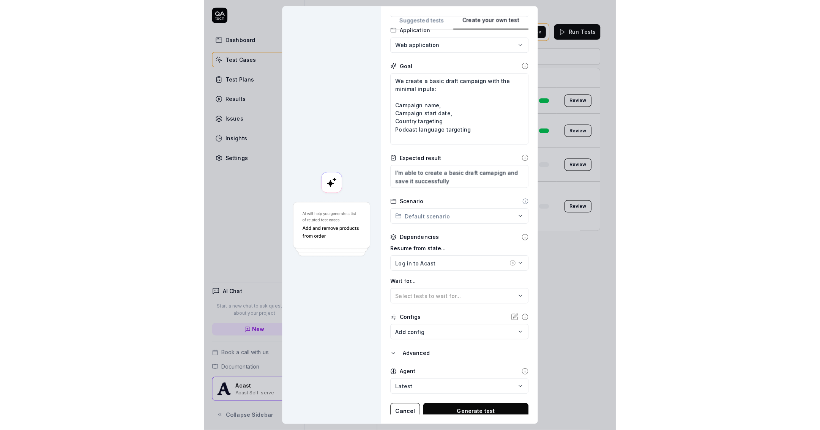
scroll to position [51, 0]
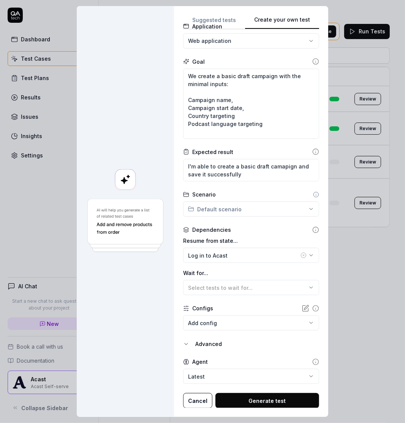
click at [244, 398] on button "Generate test" at bounding box center [267, 400] width 104 height 15
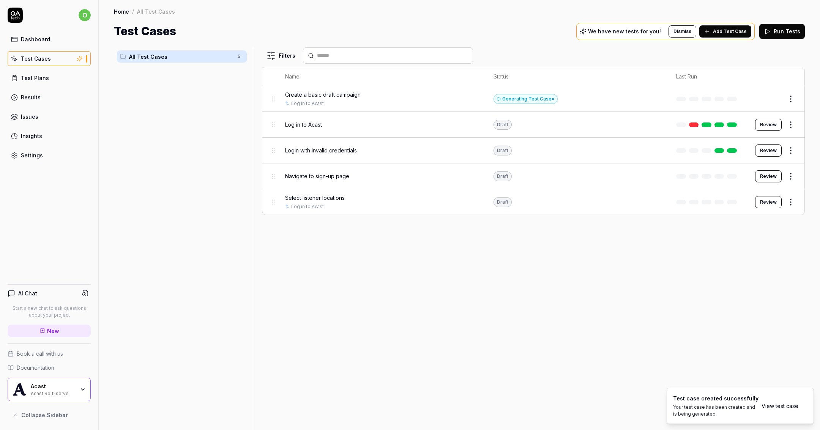
click at [781, 406] on link "View test case" at bounding box center [779, 406] width 37 height 8
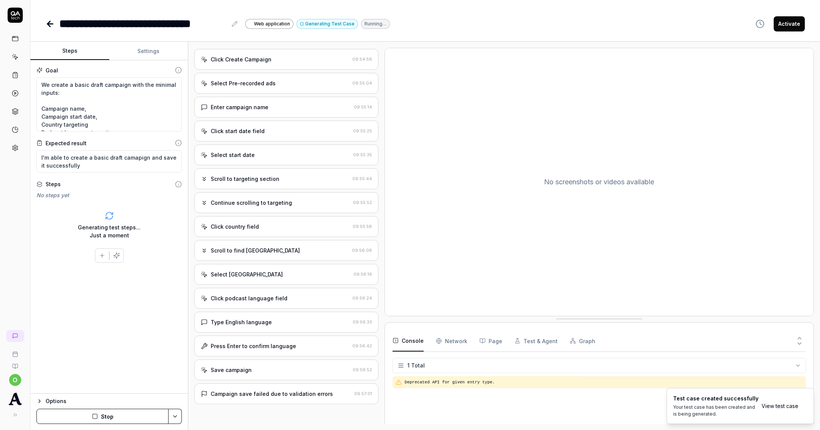
scroll to position [34, 0]
click at [282, 342] on div "Press Enter to confirm language" at bounding box center [253, 346] width 85 height 8
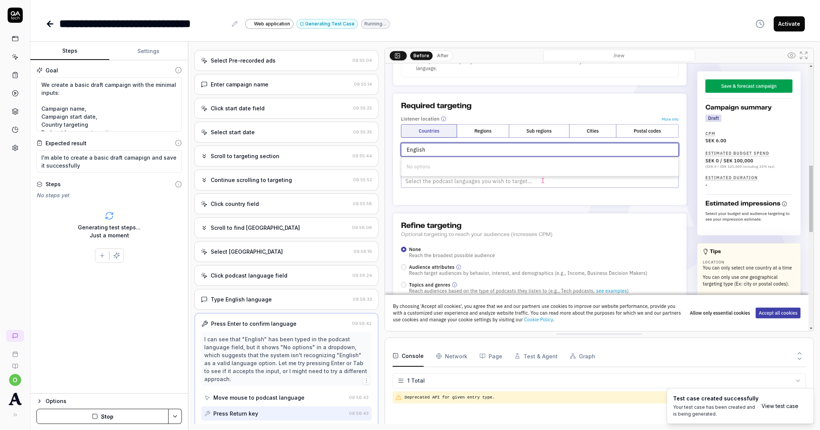
scroll to position [56, 0]
click at [287, 302] on div "Type English language 09:56:33" at bounding box center [286, 300] width 184 height 21
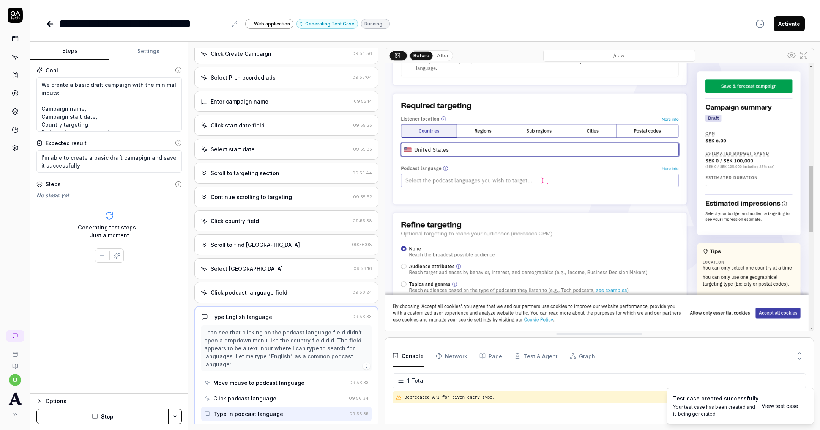
click at [287, 282] on div "Click podcast language field 09:56:24" at bounding box center [286, 292] width 184 height 21
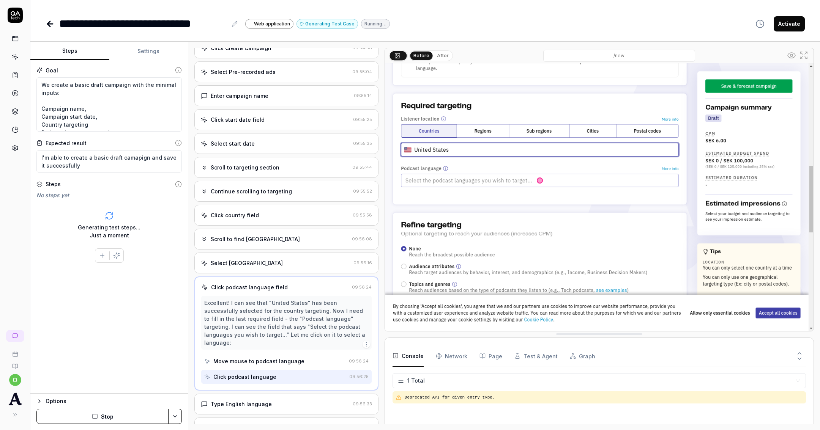
scroll to position [68, 0]
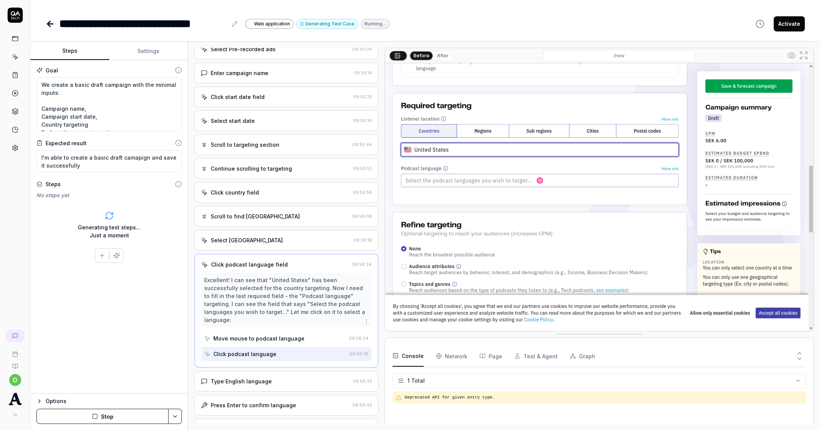
click at [265, 380] on div "Type English language" at bounding box center [241, 382] width 61 height 8
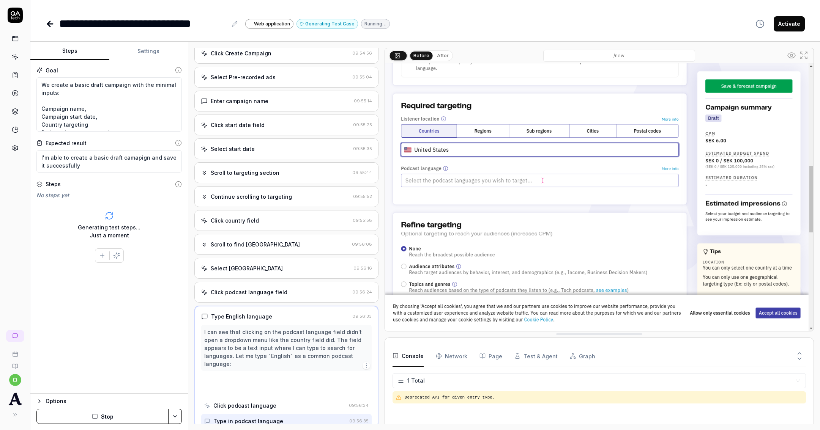
scroll to position [40, 0]
click at [265, 379] on div "Move mouse to podcast language" at bounding box center [258, 383] width 91 height 8
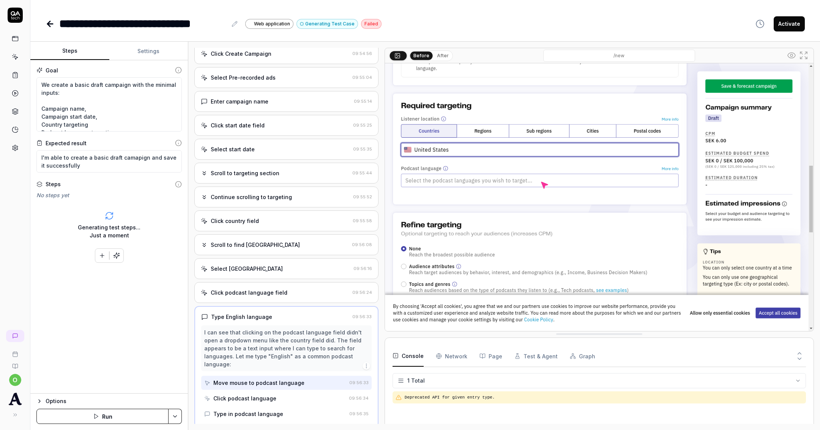
click at [259, 395] on div "Click podcast language" at bounding box center [244, 399] width 63 height 8
click at [267, 410] on div "Type in podcast language" at bounding box center [248, 414] width 70 height 8
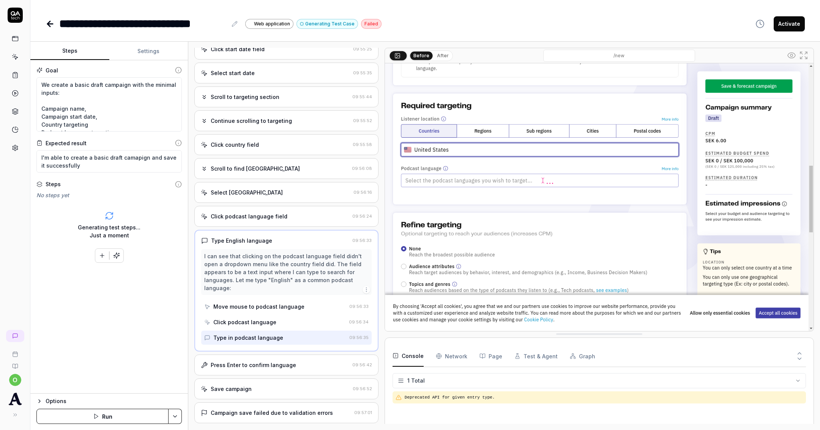
click at [277, 364] on div "Press Enter to confirm language" at bounding box center [253, 365] width 85 height 8
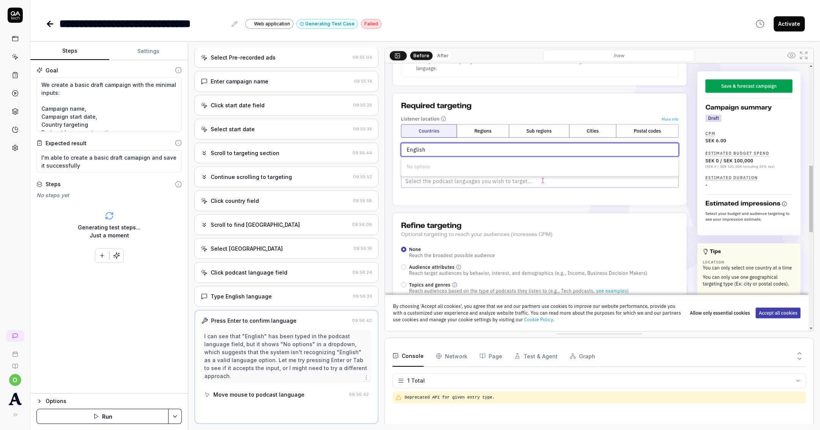
scroll to position [56, 0]
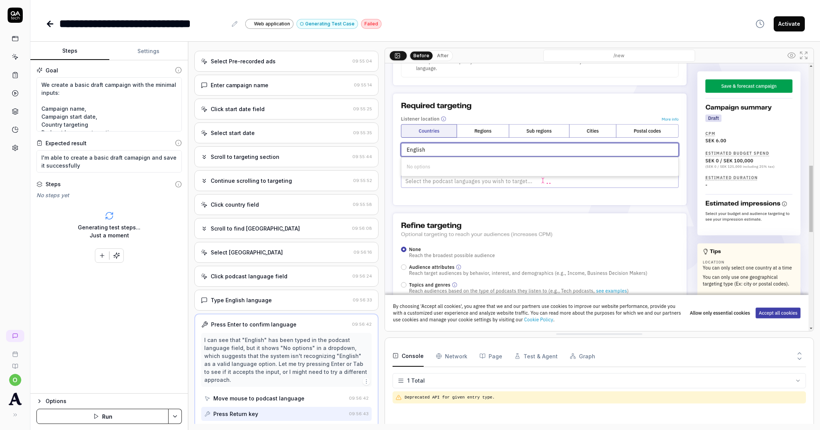
click at [283, 303] on div "Type English language 09:56:33" at bounding box center [286, 300] width 184 height 21
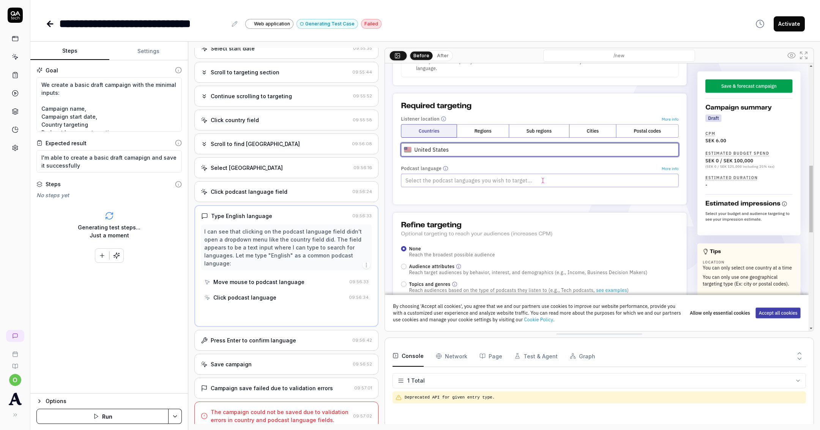
scroll to position [142, 0]
click at [276, 385] on div "Campaign save failed due to validation errors" at bounding box center [272, 387] width 122 height 8
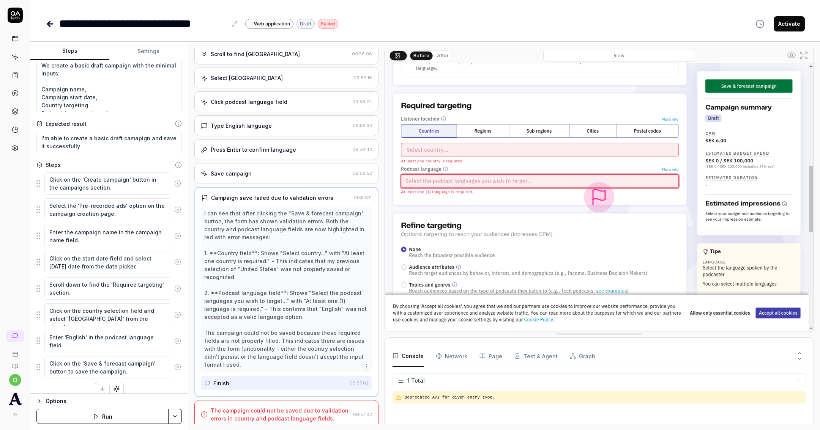
scroll to position [25, 0]
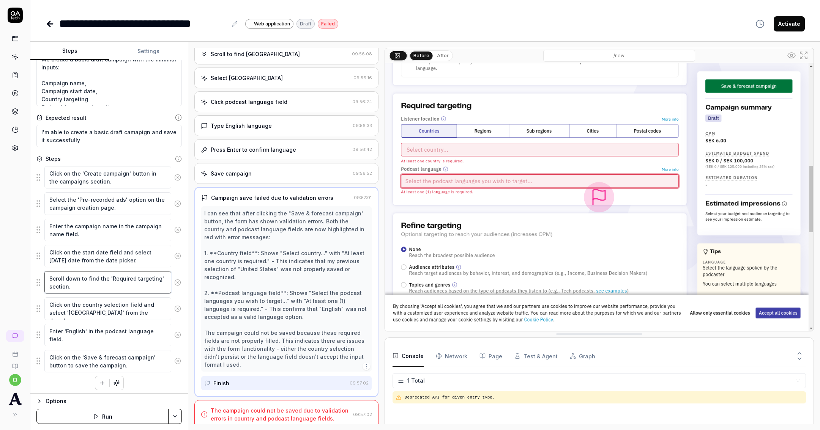
click at [116, 287] on textarea "Scroll down to find the 'Required targeting' section." at bounding box center [107, 282] width 127 height 22
click at [78, 341] on textarea "Enter 'English' in the podcast language field." at bounding box center [107, 335] width 127 height 22
click at [99, 308] on textarea "Click on the country selection field and select '[GEOGRAPHIC_DATA]' from the dr…" at bounding box center [107, 309] width 127 height 22
click at [86, 337] on textarea "Enter 'English' in the podcast language field." at bounding box center [107, 335] width 127 height 22
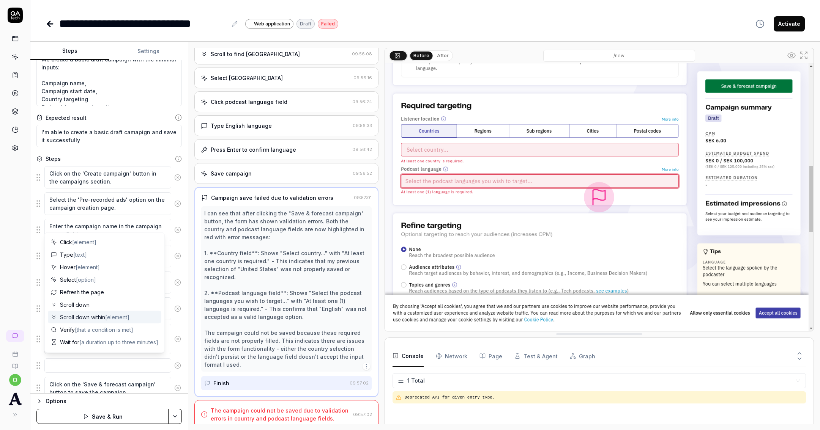
click at [287, 325] on div "I can see that after clicking the "Save & forecast campaign" button, the form h…" at bounding box center [286, 288] width 164 height 159
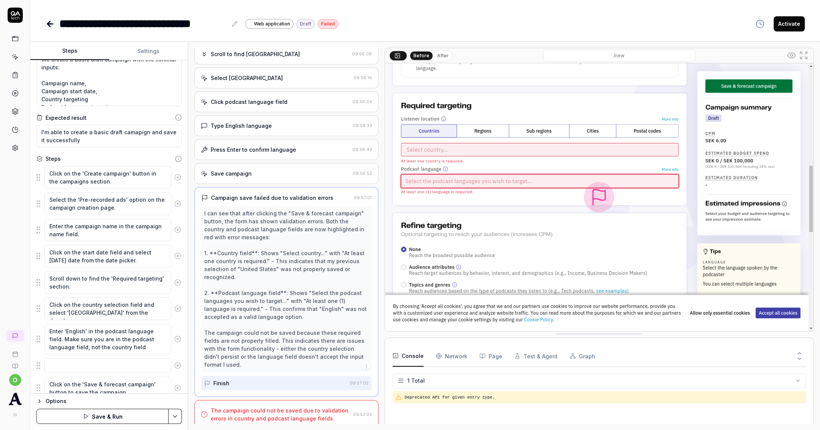
click at [171, 363] on button at bounding box center [177, 365] width 13 height 15
click at [116, 418] on button "Save & Run" at bounding box center [102, 416] width 132 height 15
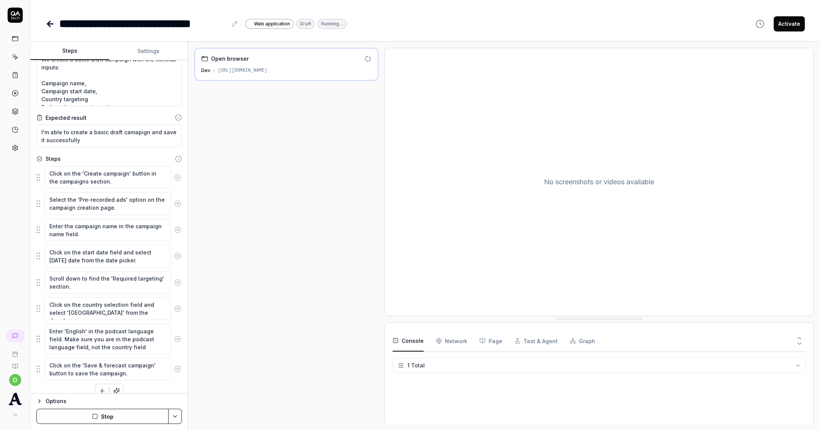
click at [281, 220] on div "Open browser Dev [URL][DOMAIN_NAME]" at bounding box center [286, 236] width 184 height 376
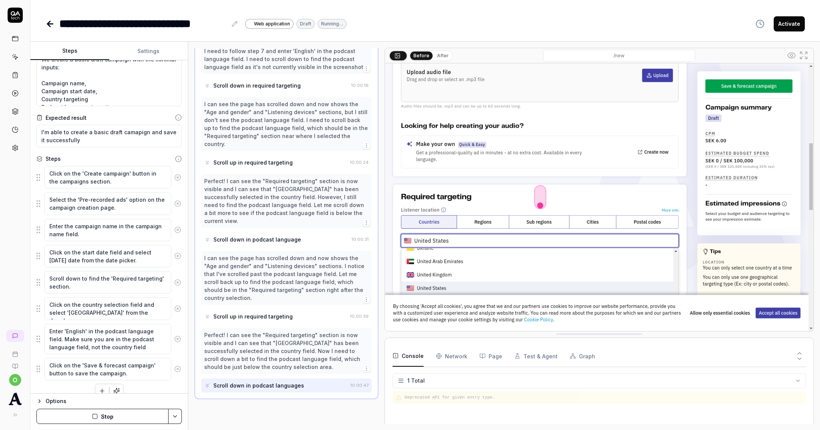
scroll to position [279, 0]
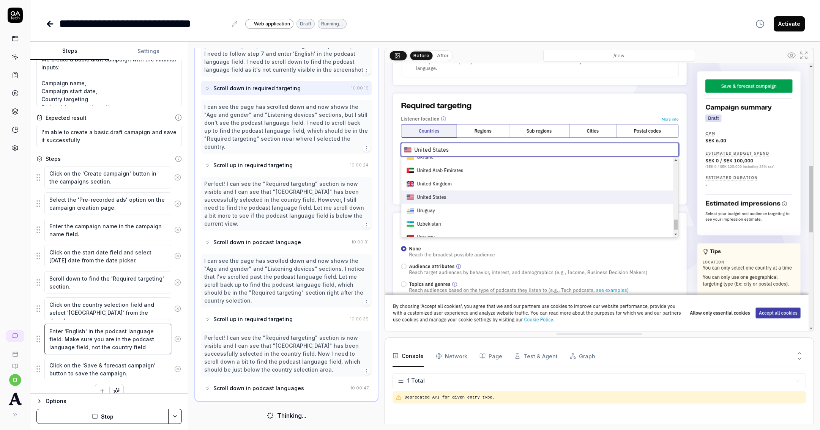
click at [111, 338] on textarea "Enter 'English' in the podcast language field. Make sure you are in the podcast…" at bounding box center [107, 339] width 127 height 30
click at [118, 311] on textarea "Click on the country selection field and select '[GEOGRAPHIC_DATA]' from the dr…" at bounding box center [107, 309] width 127 height 22
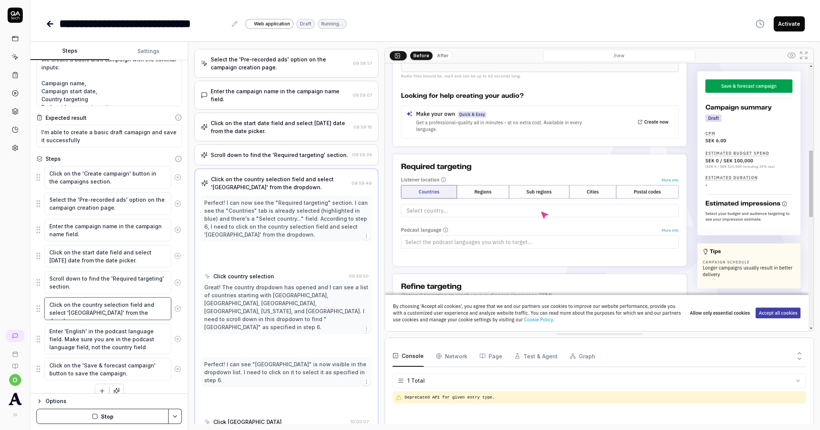
scroll to position [60, 0]
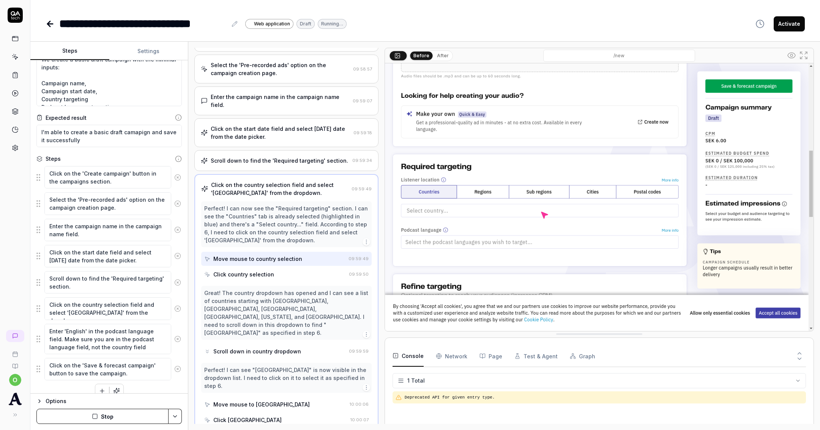
click at [37, 308] on fieldset "Click on the 'Create campaign' button in the campaigns section. Select the 'Pre…" at bounding box center [108, 273] width 145 height 215
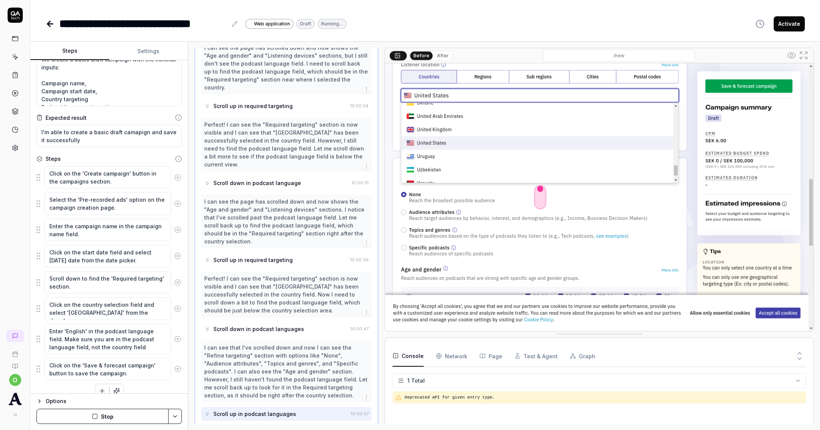
scroll to position [340, 0]
click at [99, 388] on icon "button" at bounding box center [102, 391] width 7 height 7
click at [157, 310] on textarea "Click on the country selection field and select '[GEOGRAPHIC_DATA]' from the dr…" at bounding box center [107, 309] width 127 height 22
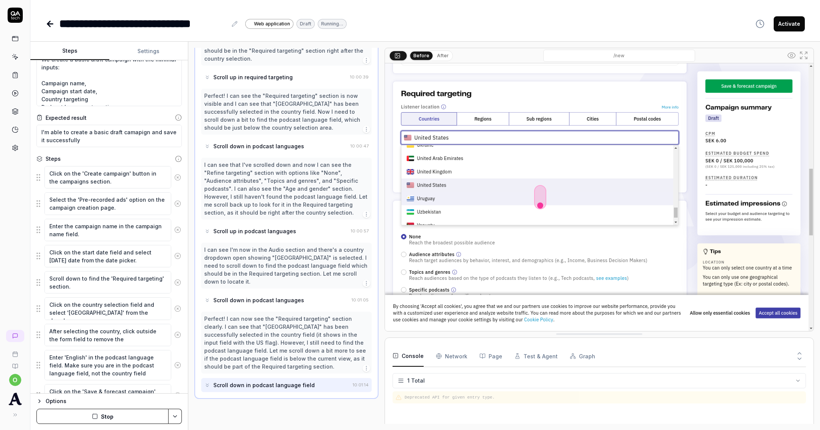
scroll to position [518, 0]
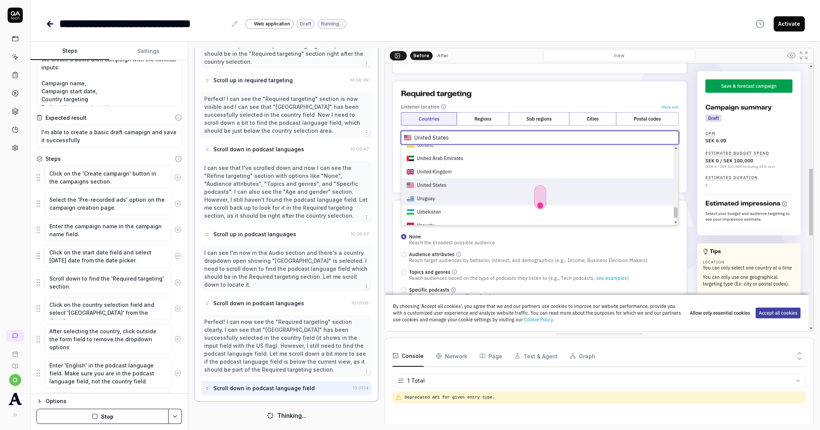
click at [102, 341] on textarea "After selecting the country, click outside the form field to remove the dropdow…" at bounding box center [107, 339] width 127 height 30
click at [102, 340] on textarea "After selecting the country, click outside the form field to remove the dropdow…" at bounding box center [107, 339] width 127 height 30
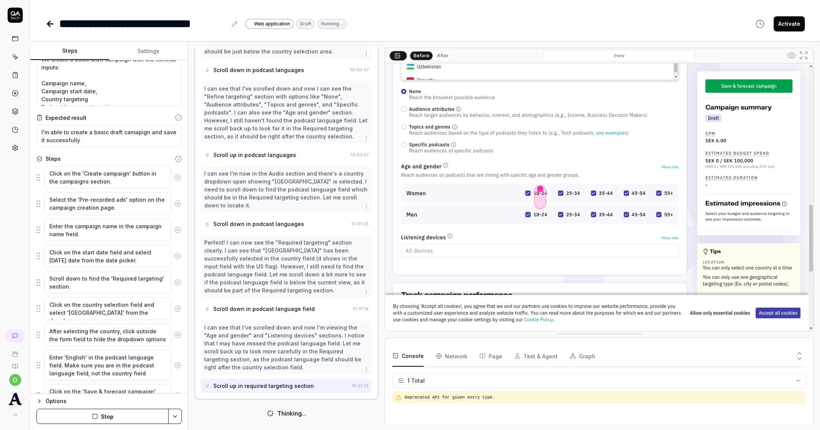
scroll to position [595, 0]
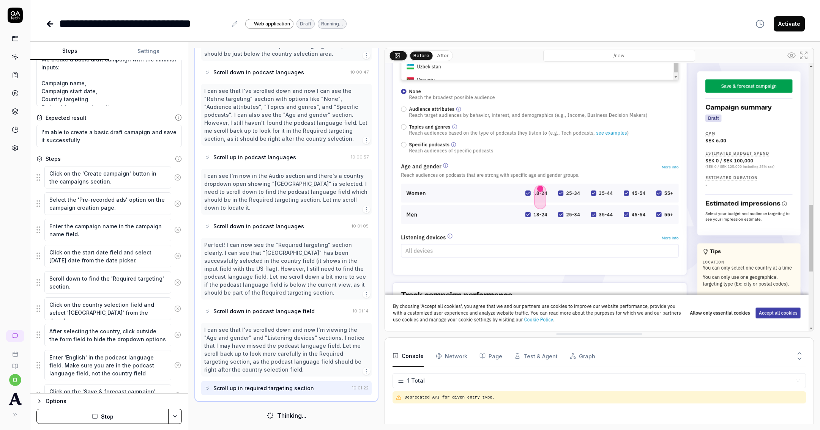
click at [140, 410] on button "Stop" at bounding box center [102, 416] width 132 height 15
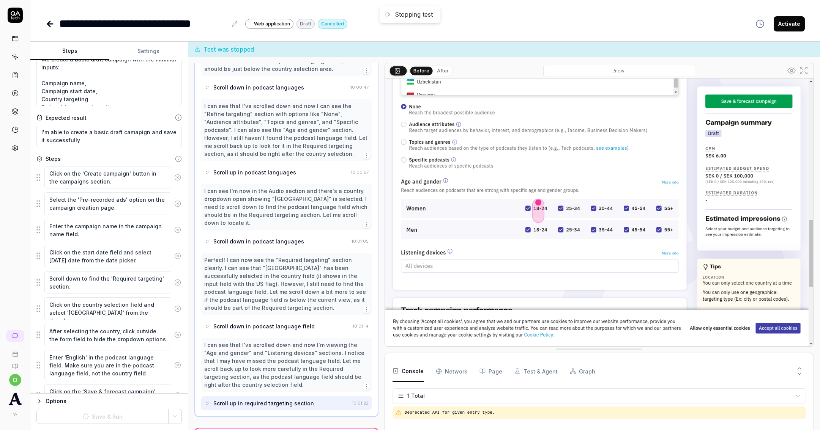
scroll to position [603, 0]
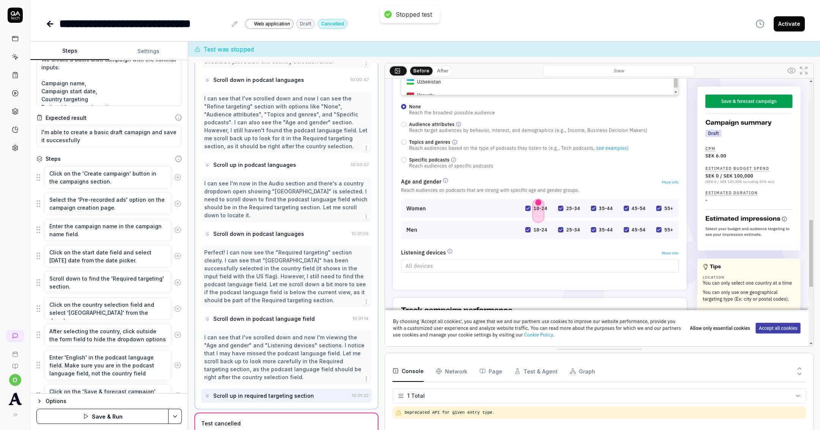
click at [126, 418] on button "Save & Run" at bounding box center [102, 416] width 132 height 15
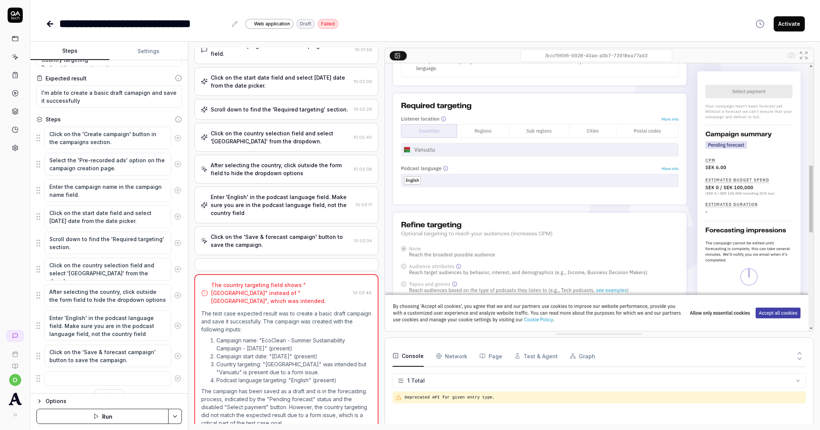
scroll to position [78, 0]
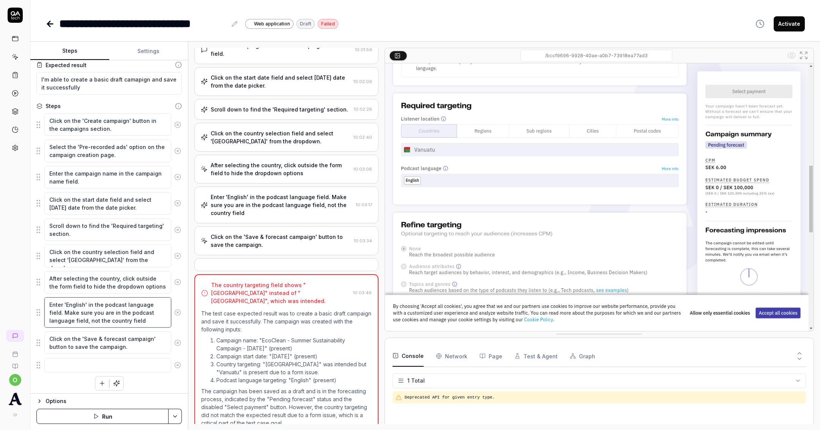
click at [99, 322] on textarea "Enter 'English' in the podcast language field. Make sure you are in the podcast…" at bounding box center [107, 313] width 127 height 30
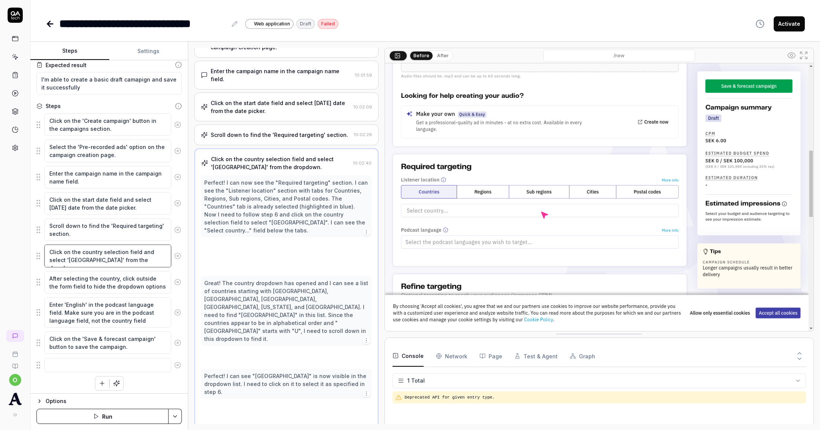
click at [100, 257] on textarea "Click on the country selection field and select '[GEOGRAPHIC_DATA]' from the dr…" at bounding box center [107, 256] width 127 height 22
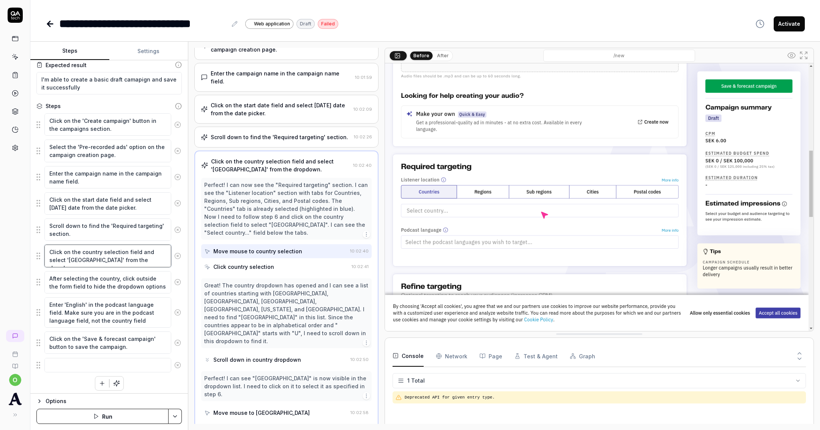
click at [153, 256] on textarea "Click on the country selection field and select '[GEOGRAPHIC_DATA]' from the dr…" at bounding box center [107, 256] width 127 height 22
click at [157, 258] on textarea "Click on the country selection field and select '[GEOGRAPHIC_DATA]' from the dr…" at bounding box center [107, 256] width 127 height 22
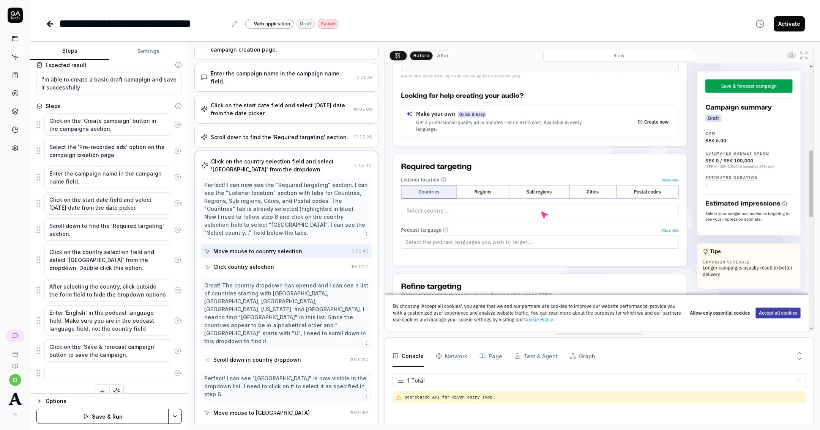
click at [141, 415] on button "Save & Run" at bounding box center [102, 416] width 132 height 15
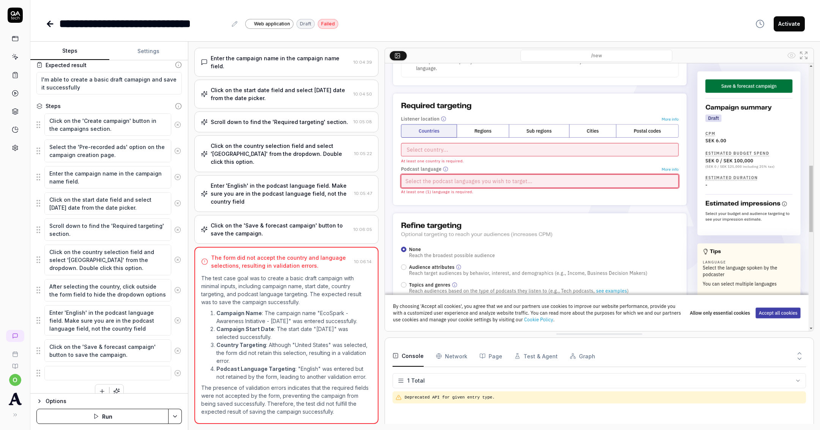
scroll to position [104, 0]
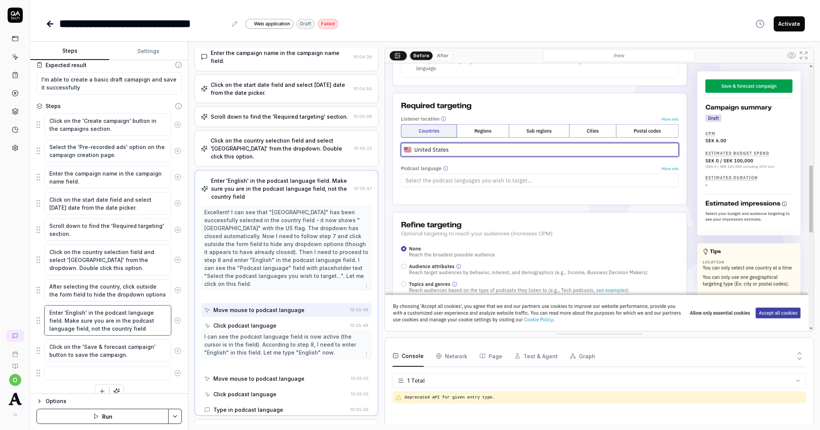
click at [124, 323] on textarea "Enter 'English' in the podcast language field. Make sure you are in the podcast…" at bounding box center [107, 321] width 127 height 30
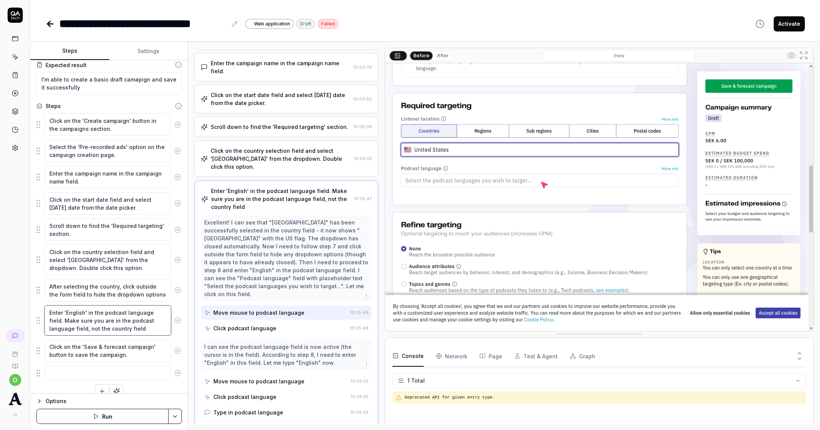
click at [144, 327] on textarea "Enter 'English' in the podcast language field. Make sure you are in the podcast…" at bounding box center [107, 321] width 127 height 30
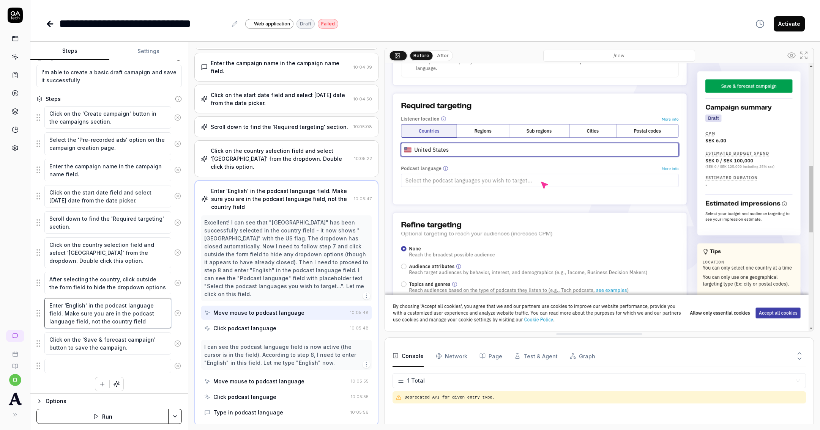
scroll to position [86, 0]
click at [74, 413] on button "Save & Run" at bounding box center [102, 416] width 132 height 15
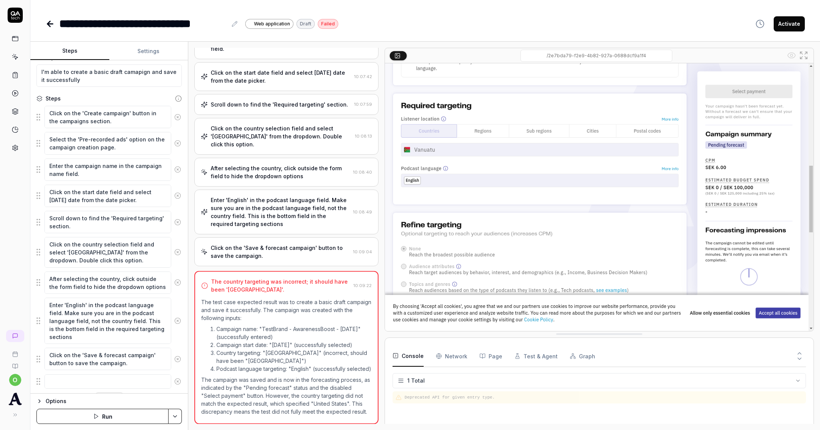
scroll to position [128, 0]
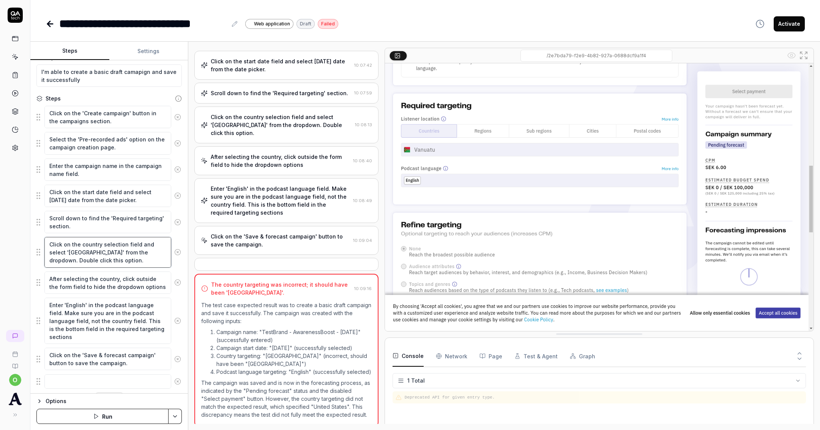
click at [98, 250] on textarea "Click on the country selection field and select '[GEOGRAPHIC_DATA]' from the dr…" at bounding box center [107, 252] width 127 height 30
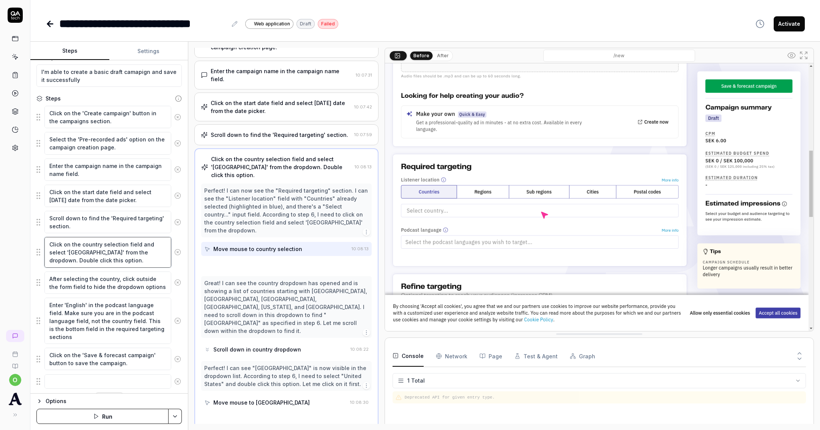
scroll to position [84, 0]
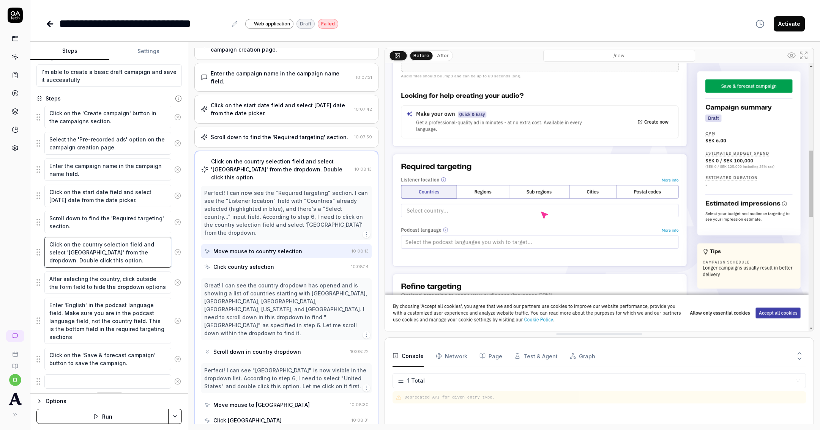
drag, startPoint x: 103, startPoint y: 249, endPoint x: 67, endPoint y: 250, distance: 36.1
click at [67, 250] on textarea "Click on the country selection field and select '[GEOGRAPHIC_DATA]' from the dr…" at bounding box center [107, 252] width 127 height 30
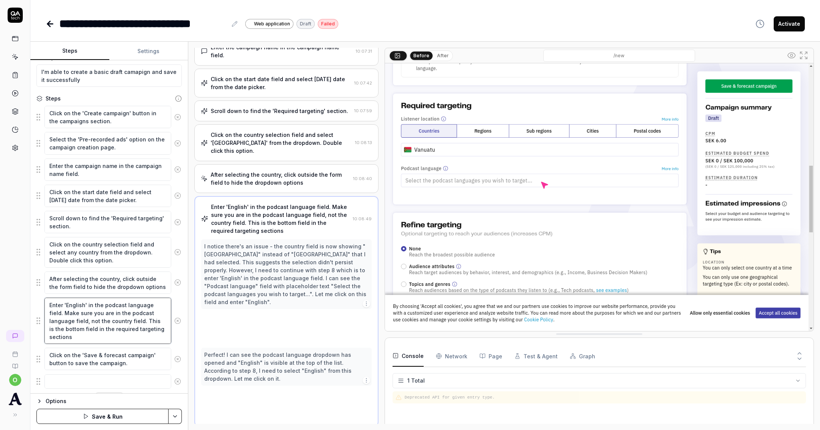
click at [86, 303] on textarea "Enter 'English' in the podcast language field. Make sure you are in the podcast…" at bounding box center [107, 321] width 127 height 46
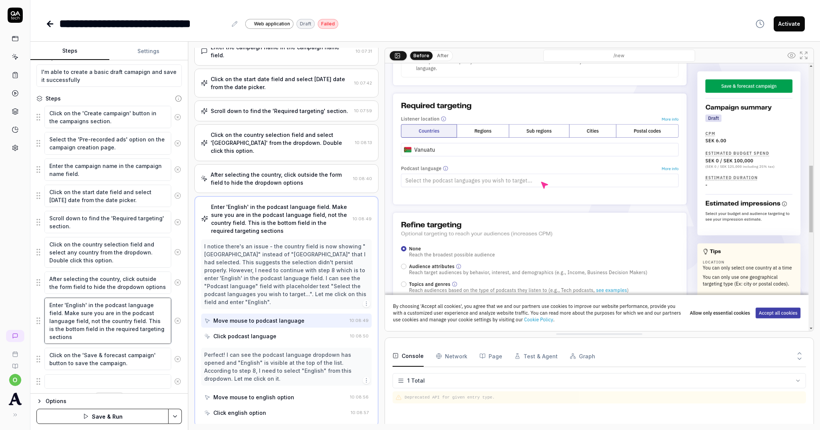
drag, startPoint x: 96, startPoint y: 337, endPoint x: 33, endPoint y: 281, distance: 84.7
click at [33, 282] on div "Goal We create a basic draft campaign with the minimal inputs: Campaign name, C…" at bounding box center [109, 227] width 158 height 334
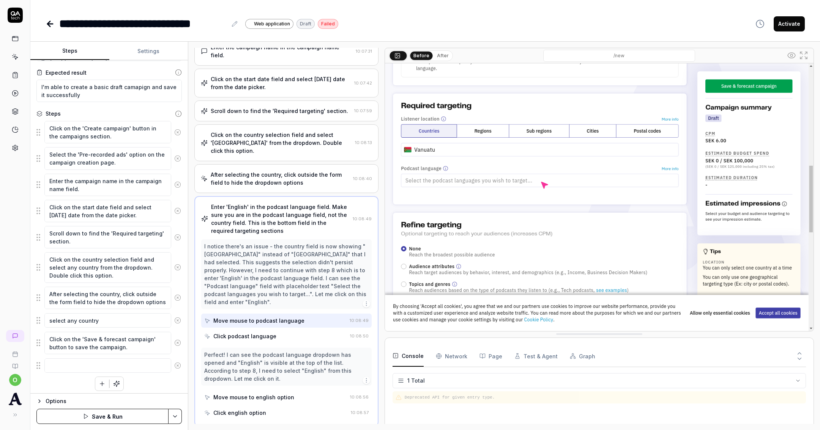
click at [174, 295] on icon at bounding box center [177, 298] width 7 height 7
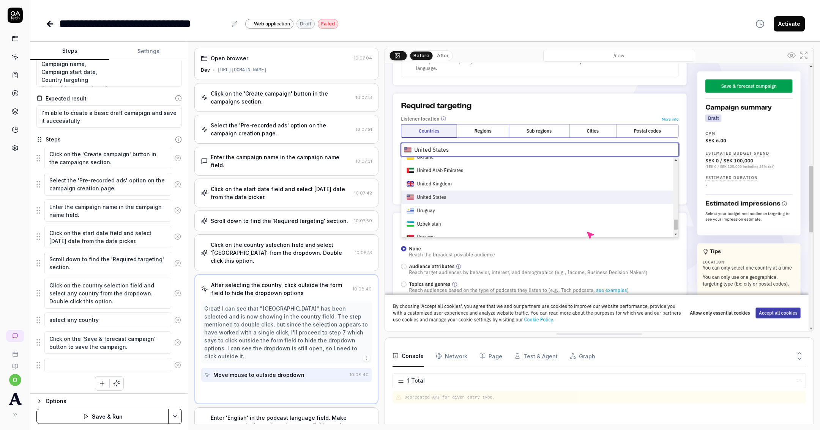
scroll to position [0, 0]
click at [120, 316] on textarea "select any country" at bounding box center [107, 320] width 127 height 14
click at [142, 291] on textarea "Click on the country selection field and select any country from the dropdown. …" at bounding box center [107, 293] width 127 height 30
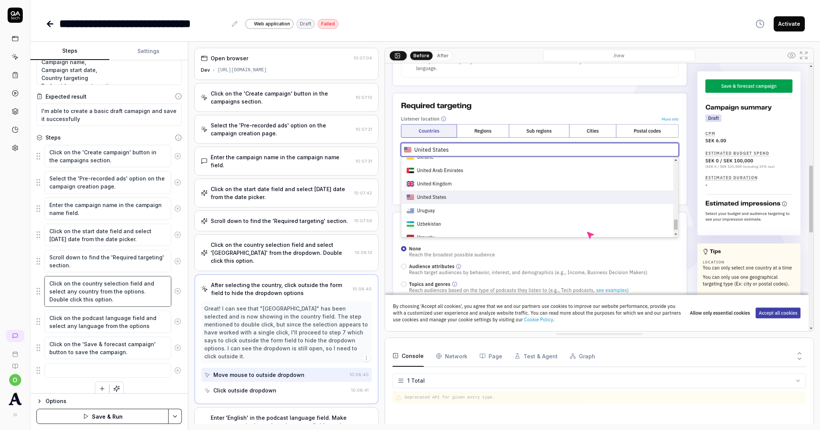
scroll to position [52, 0]
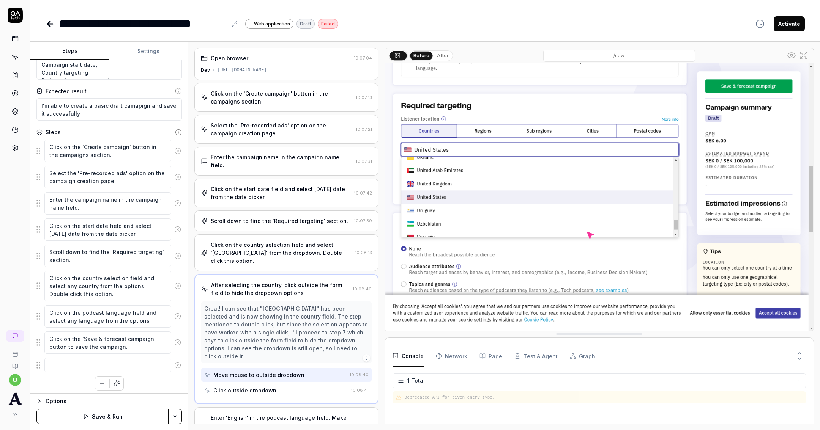
click at [121, 413] on button "Save & Run" at bounding box center [102, 416] width 132 height 15
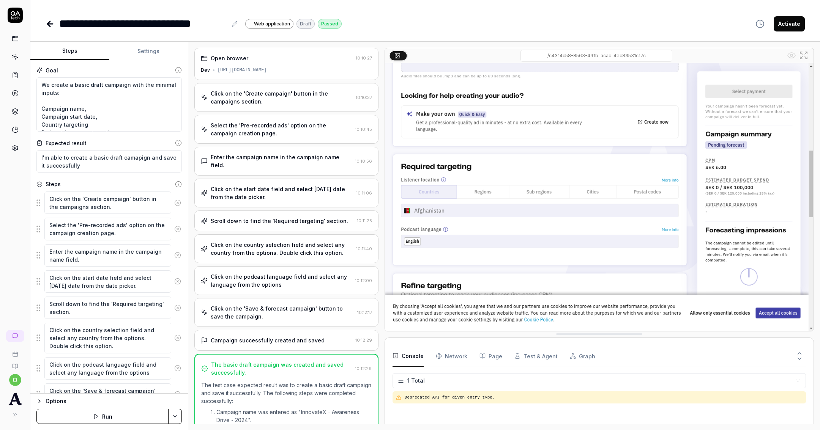
click at [48, 27] on icon at bounding box center [50, 23] width 9 height 9
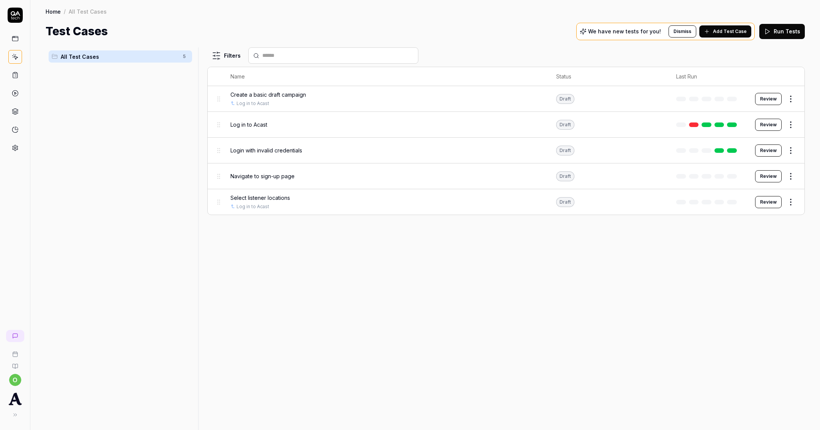
click at [787, 101] on html "o Home / All Test Cases Home / All Test Cases Test Cases We have new tests for …" at bounding box center [410, 215] width 820 height 430
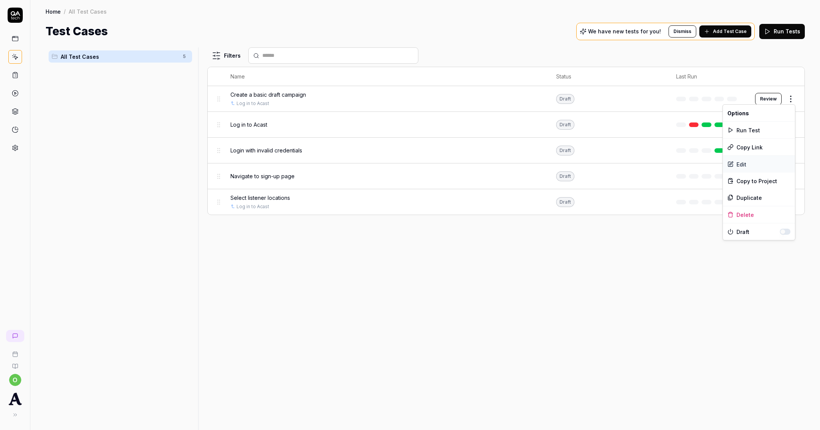
click at [751, 164] on div "Edit" at bounding box center [759, 164] width 72 height 17
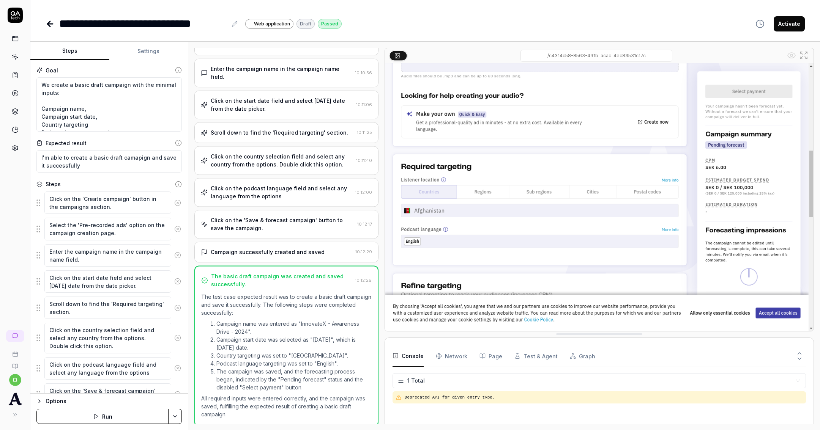
scroll to position [88, 0]
click at [148, 60] on div "Goal We create a basic draft campaign with the minimal inputs: Campaign name, C…" at bounding box center [109, 227] width 158 height 334
click at [149, 55] on button "Settings" at bounding box center [148, 51] width 79 height 18
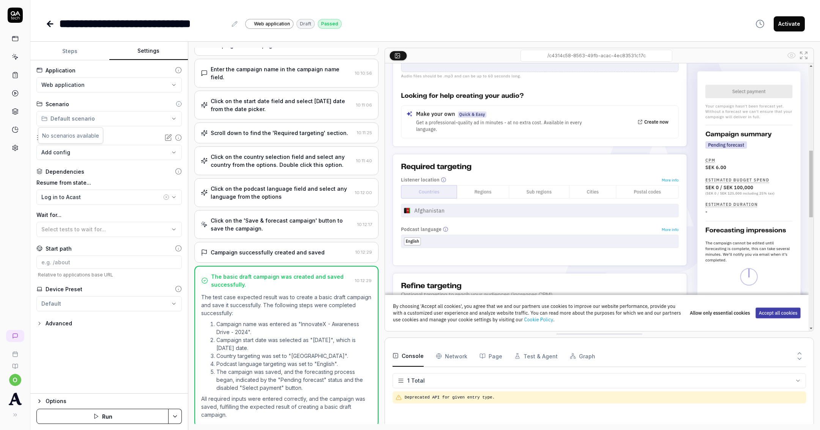
click at [101, 117] on html "**********" at bounding box center [410, 215] width 820 height 430
click at [179, 104] on icon at bounding box center [179, 104] width 6 height 6
click at [180, 137] on icon at bounding box center [178, 137] width 7 height 7
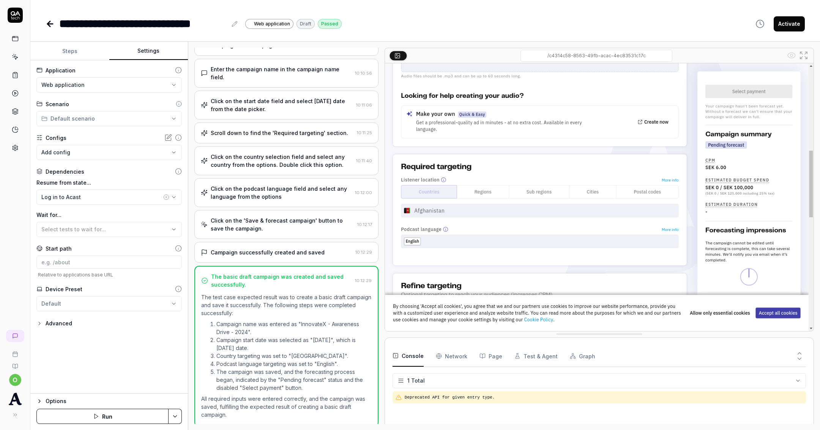
click at [180, 102] on icon at bounding box center [179, 104] width 6 height 6
click at [179, 69] on icon at bounding box center [178, 70] width 7 height 7
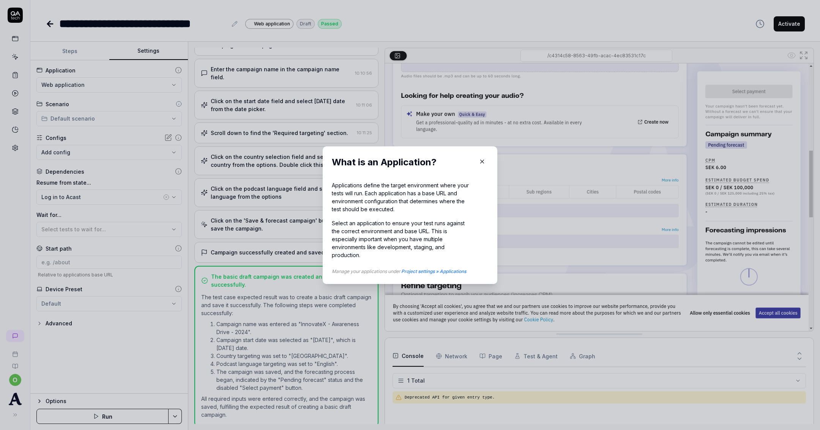
click at [480, 163] on icon "button" at bounding box center [482, 161] width 7 height 7
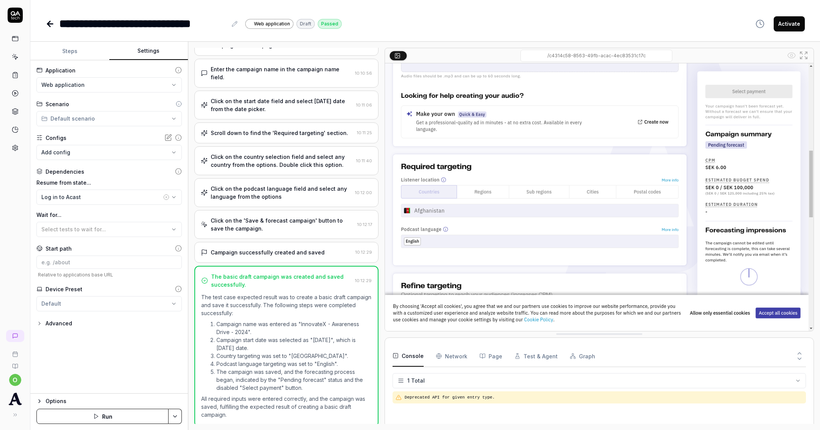
click at [149, 116] on html "**********" at bounding box center [410, 215] width 820 height 430
click at [79, 133] on div "No scenarios available" at bounding box center [70, 136] width 65 height 16
click at [139, 134] on html "**********" at bounding box center [410, 215] width 820 height 430
click at [12, 73] on icon at bounding box center [15, 75] width 7 height 7
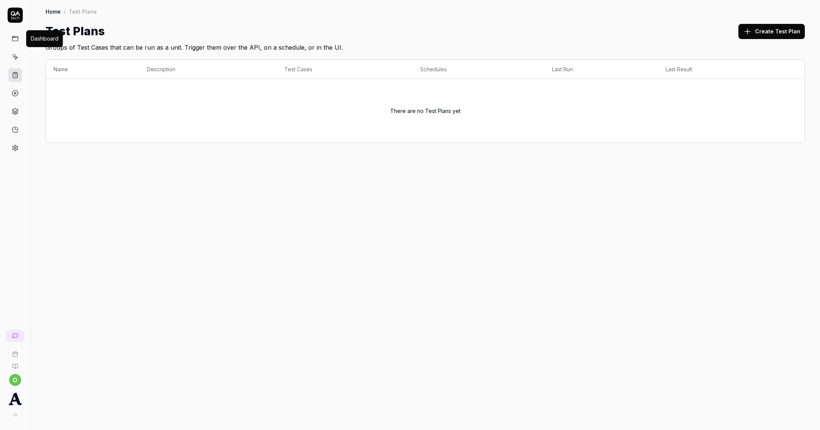
click at [12, 55] on icon at bounding box center [15, 57] width 7 height 7
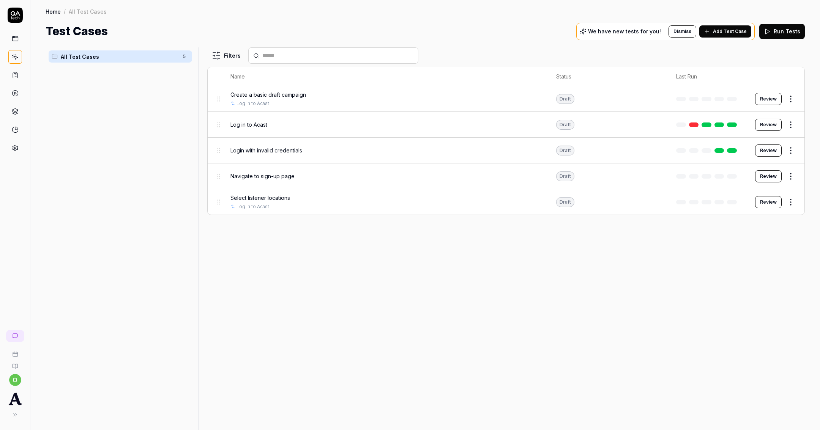
click at [267, 93] on span "Create a basic draft campaign" at bounding box center [268, 95] width 76 height 8
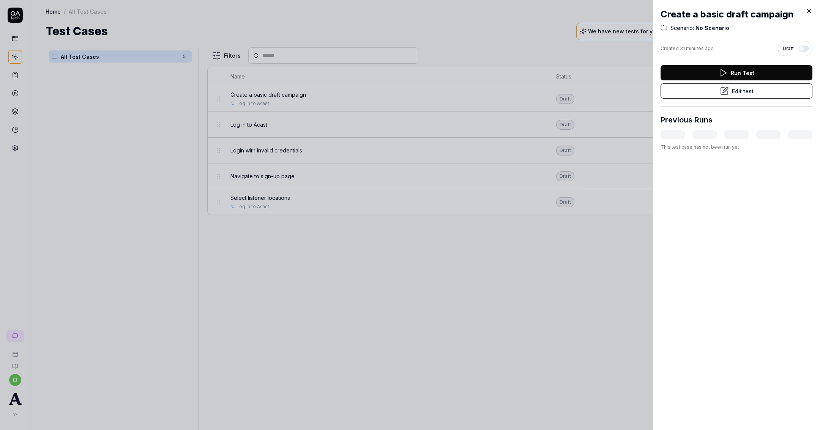
click at [749, 93] on button "Edit test" at bounding box center [736, 90] width 152 height 15
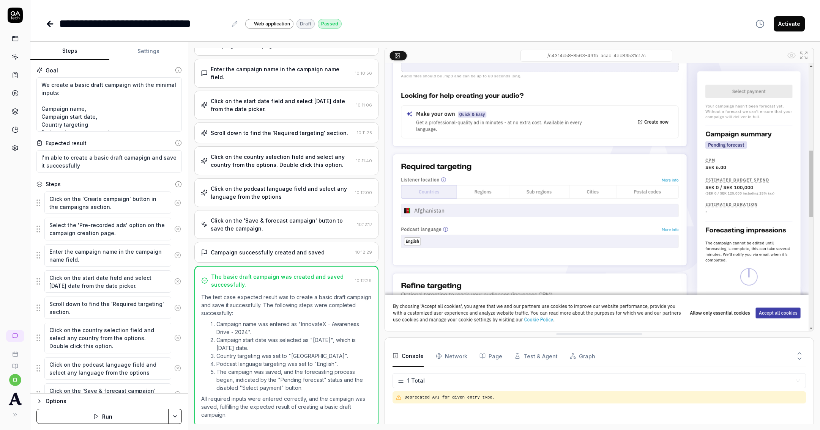
scroll to position [88, 0]
click at [123, 53] on button "Settings" at bounding box center [148, 51] width 79 height 18
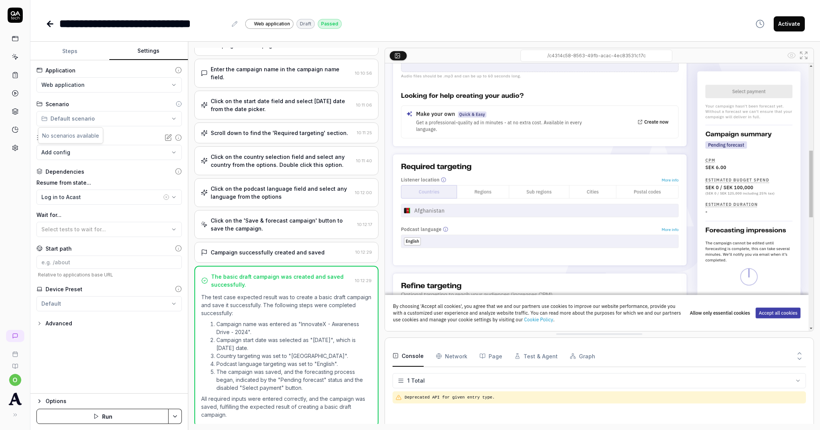
click at [105, 116] on html "**********" at bounding box center [410, 215] width 820 height 430
click at [76, 228] on span "Select tests to wait for..." at bounding box center [73, 229] width 65 height 6
click at [76, 229] on span "Select tests to wait for..." at bounding box center [73, 229] width 65 height 6
click at [66, 299] on html "**********" at bounding box center [410, 215] width 820 height 430
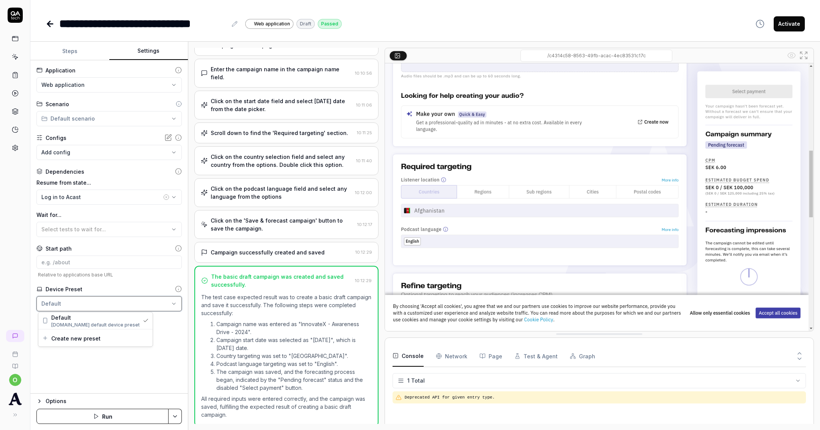
click at [72, 302] on html "**********" at bounding box center [410, 215] width 820 height 430
click at [65, 320] on div "Advanced" at bounding box center [59, 323] width 27 height 9
click at [72, 349] on body "**********" at bounding box center [410, 215] width 820 height 430
click at [59, 324] on div "Advanced" at bounding box center [59, 323] width 27 height 9
click at [56, 299] on html "**********" at bounding box center [410, 215] width 820 height 430
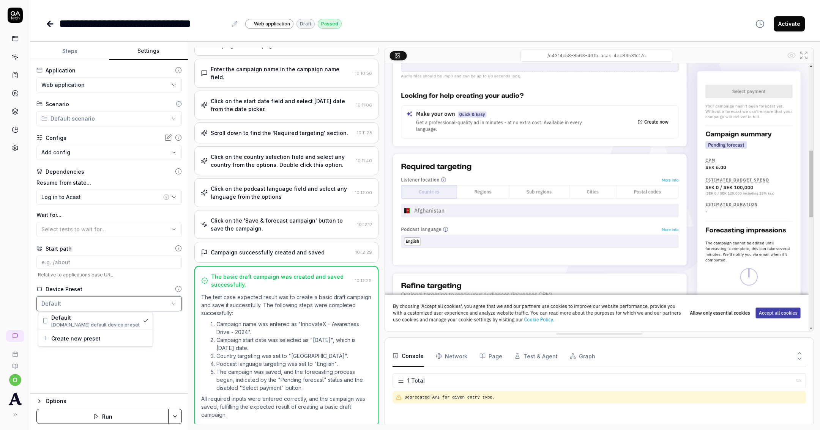
click at [58, 302] on html "**********" at bounding box center [410, 215] width 820 height 430
click at [74, 230] on span "Select tests to wait for..." at bounding box center [73, 229] width 65 height 6
click at [75, 230] on span "Select tests to wait for..." at bounding box center [73, 229] width 65 height 6
click at [469, 219] on img at bounding box center [599, 197] width 428 height 268
click at [287, 218] on div "Click on the 'Save & forecast campaign' button to save the campaign." at bounding box center [282, 225] width 143 height 16
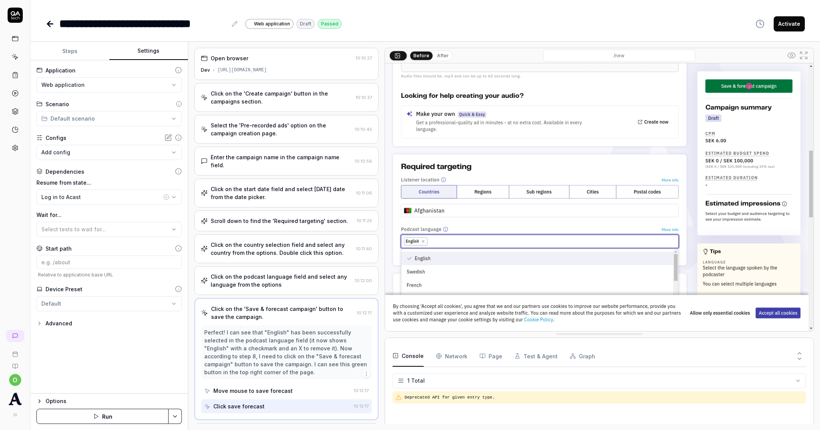
click at [52, 24] on icon at bounding box center [49, 24] width 5 height 0
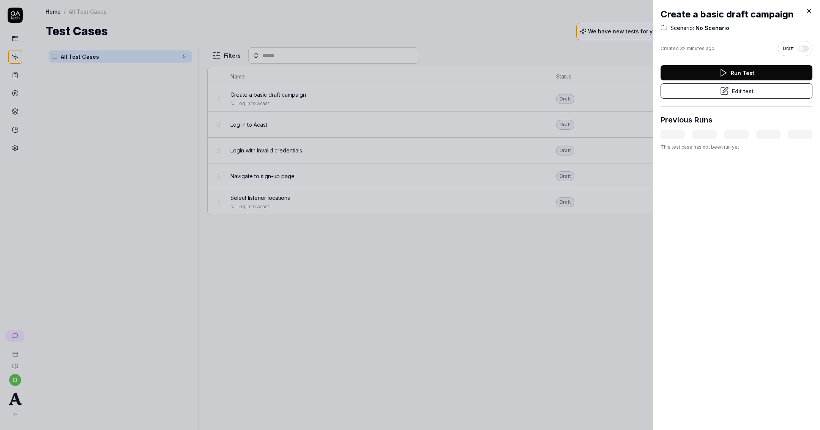
click at [174, 159] on div at bounding box center [410, 215] width 820 height 430
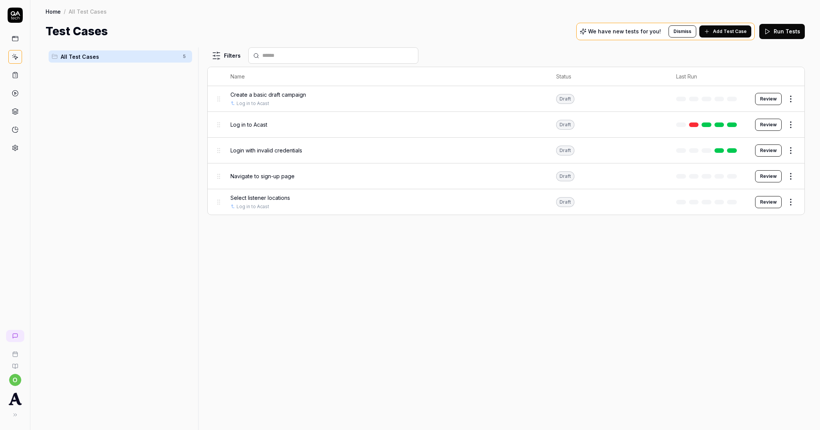
click at [11, 36] on link at bounding box center [15, 39] width 14 height 14
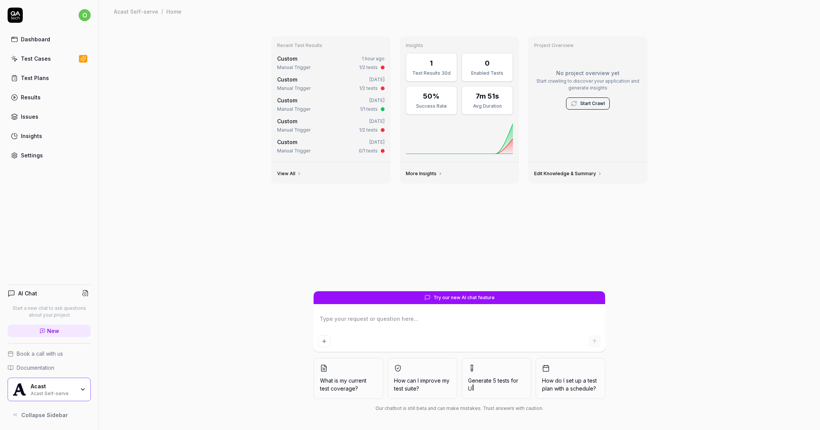
click at [439, 329] on textarea at bounding box center [459, 322] width 282 height 19
click at [333, 320] on textarea "Can i reate a repeatable scenario which is used throughout multiple other tests?" at bounding box center [459, 322] width 282 height 19
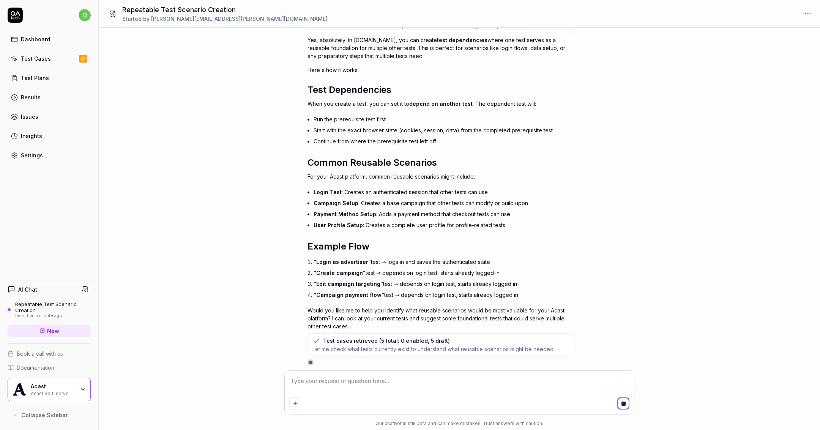
scroll to position [55, 0]
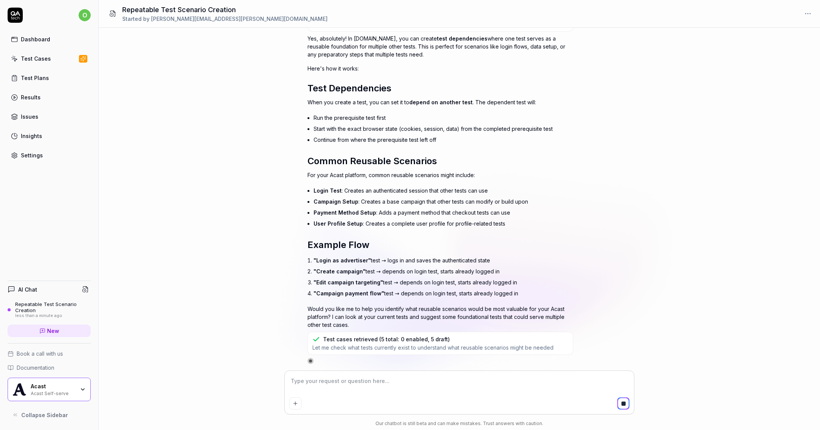
click at [382, 127] on li "Start with the exact browser state (cookies, session, data) from the completed …" at bounding box center [443, 128] width 260 height 11
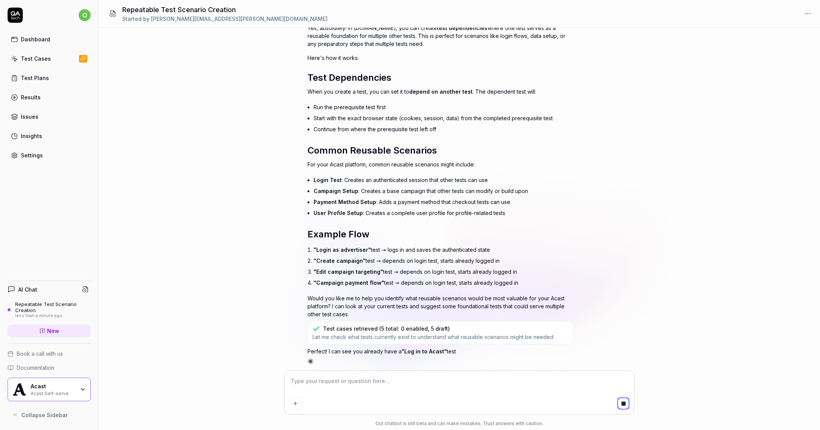
click at [390, 139] on div "Yes, absolutely! In [DOMAIN_NAME], you can create test dependencies where one t…" at bounding box center [440, 171] width 266 height 295
click at [396, 131] on div "Yes, absolutely! In [DOMAIN_NAME], you can create test dependencies where one t…" at bounding box center [440, 171] width 266 height 295
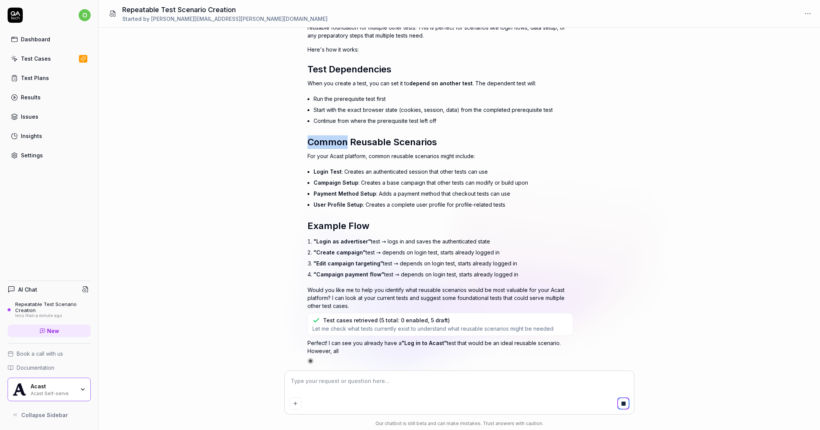
click at [396, 131] on div "Yes, absolutely! In [DOMAIN_NAME], you can create test dependencies where one t…" at bounding box center [440, 163] width 266 height 295
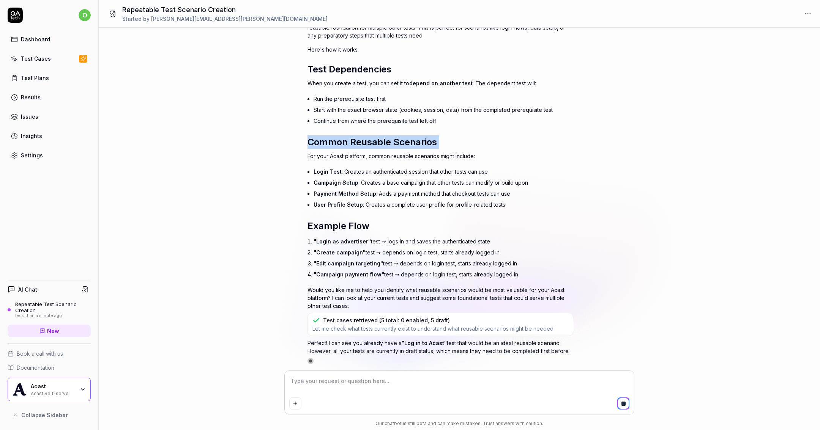
click at [396, 131] on div "Yes, absolutely! In [DOMAIN_NAME], you can create test dependencies where one t…" at bounding box center [440, 163] width 266 height 295
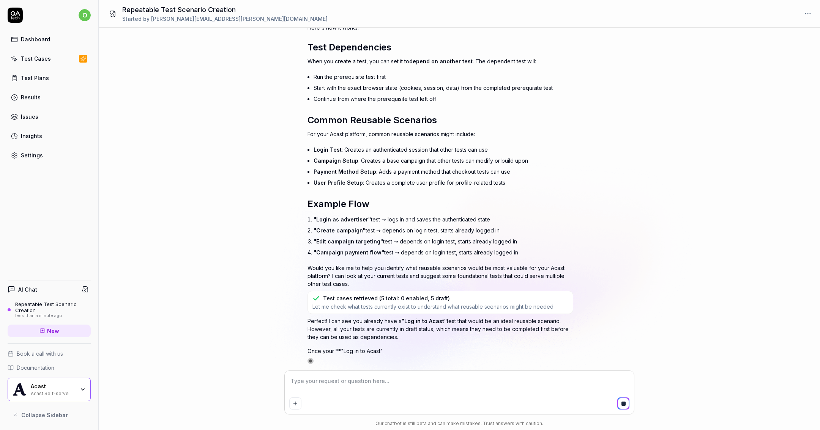
click at [392, 154] on li "Login Test : Creates an authenticated session that other tests can use" at bounding box center [443, 149] width 260 height 11
click at [392, 154] on ul "Login Test : Creates an authenticated session that other tests can use Campaign…" at bounding box center [443, 166] width 260 height 44
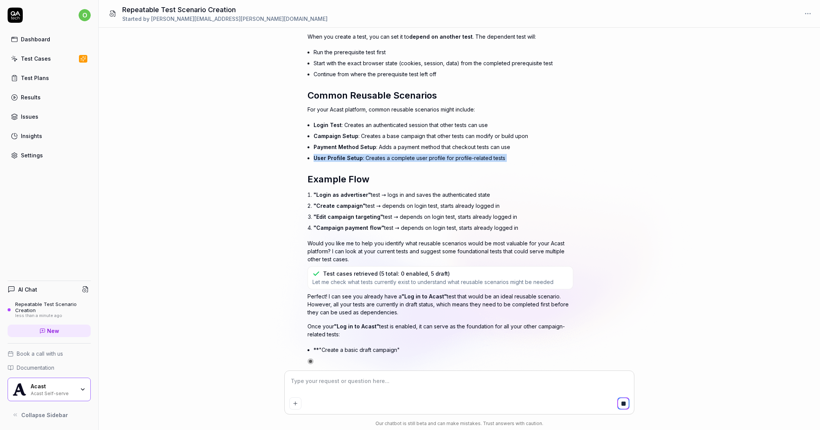
click at [392, 154] on li "User Profile Setup : Creates a complete user profile for profile-related tests" at bounding box center [443, 158] width 260 height 11
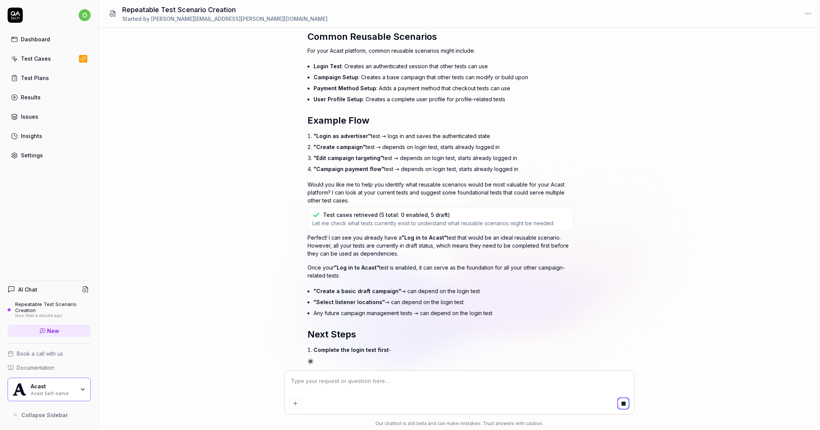
click at [393, 153] on li ""Edit campaign targeting" test → depends on login test, starts already logged in" at bounding box center [443, 158] width 260 height 11
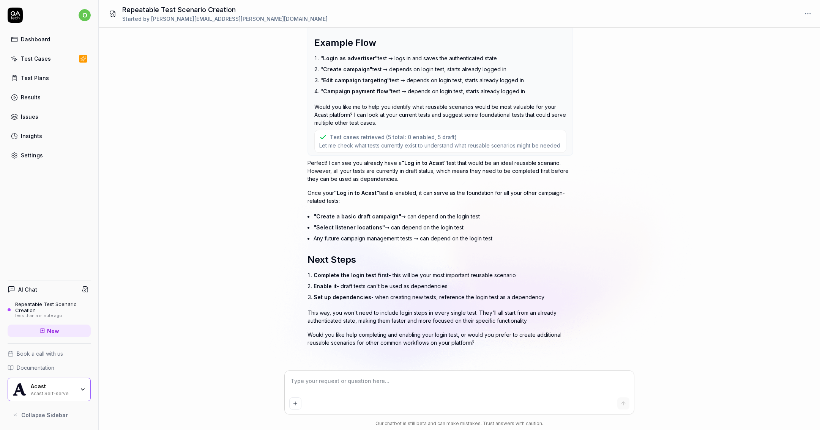
scroll to position [0, 0]
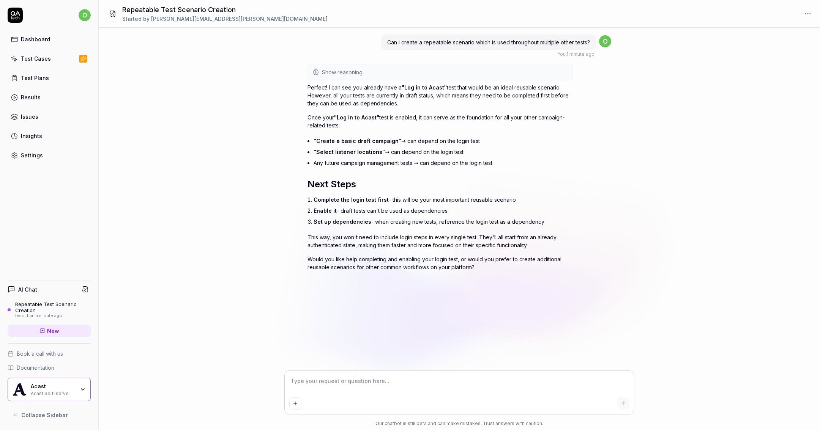
click at [391, 197] on li "Complete the login test first - this will be your most important reusable scena…" at bounding box center [443, 199] width 260 height 11
click at [382, 212] on li "Enable it - draft tests can't be used as dependencies" at bounding box center [443, 210] width 260 height 11
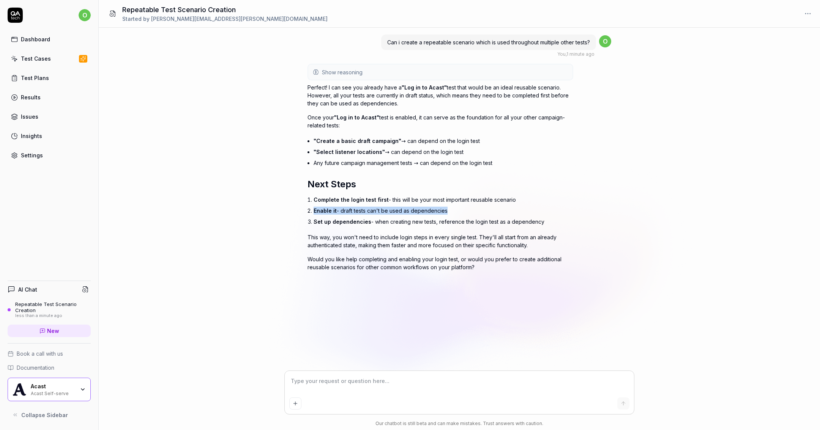
click at [382, 212] on li "Enable it - draft tests can't be used as dependencies" at bounding box center [443, 210] width 260 height 11
click at [383, 224] on li "Set up dependencies - when creating new tests, reference the login test as a de…" at bounding box center [443, 221] width 260 height 11
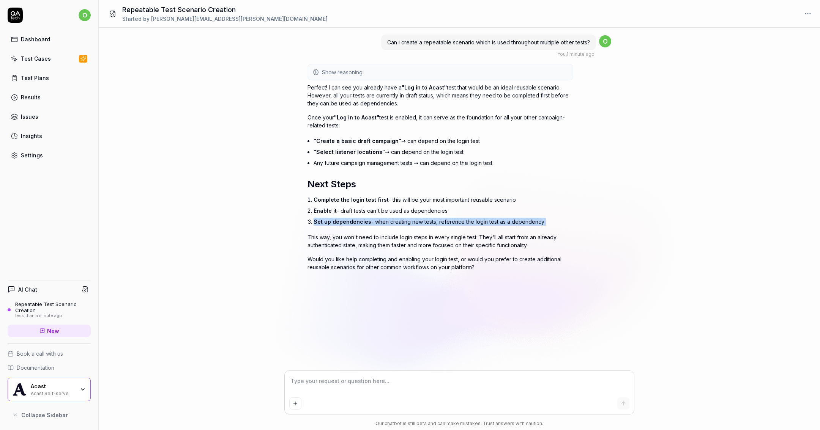
click at [383, 224] on li "Set up dependencies - when creating new tests, reference the login test as a de…" at bounding box center [443, 221] width 260 height 11
click at [35, 55] on div "Test Cases" at bounding box center [36, 59] width 30 height 8
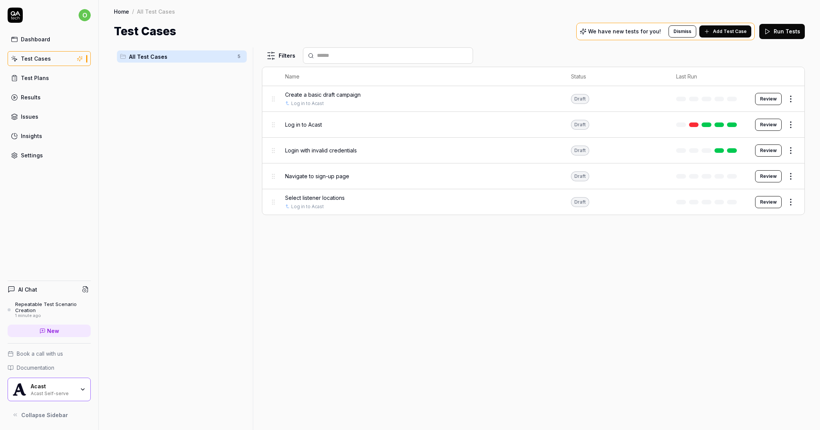
click at [329, 90] on td "Create a basic draft campaign Log in to Acast" at bounding box center [420, 99] width 286 height 26
click at [328, 98] on span "Create a basic draft campaign" at bounding box center [323, 95] width 76 height 8
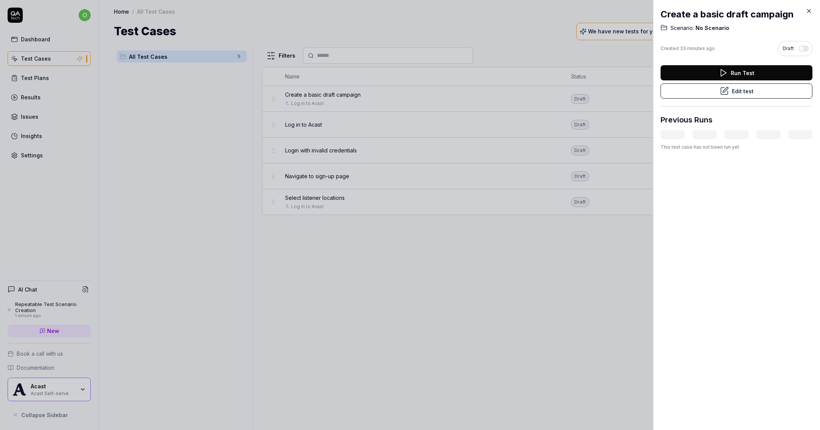
click at [701, 94] on button "Edit test" at bounding box center [736, 90] width 152 height 15
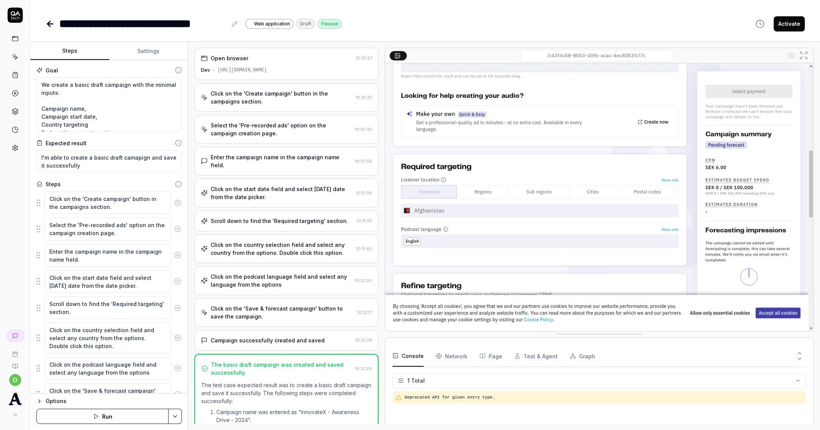
click at [140, 57] on button "Settings" at bounding box center [148, 51] width 79 height 18
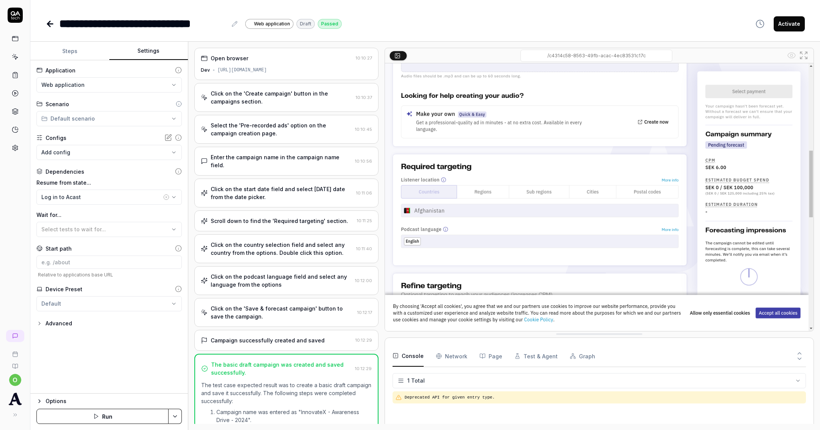
click at [236, 27] on icon at bounding box center [235, 24] width 6 height 6
click at [180, 25] on div "**********" at bounding box center [143, 23] width 168 height 17
click at [64, 48] on button "Steps" at bounding box center [69, 51] width 79 height 18
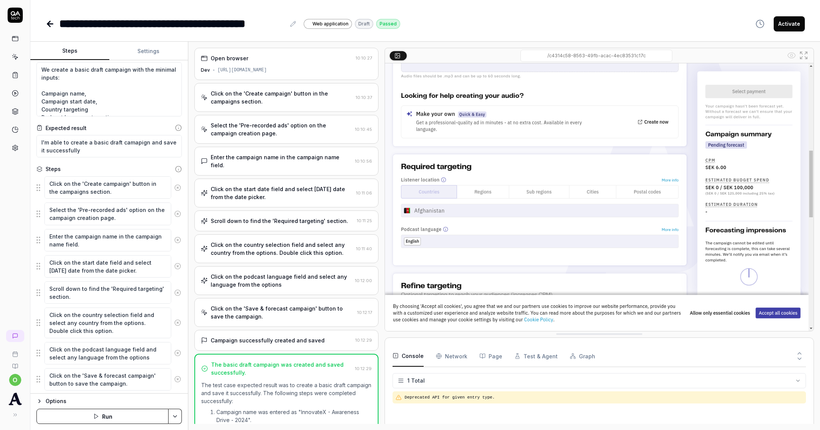
scroll to position [52, 0]
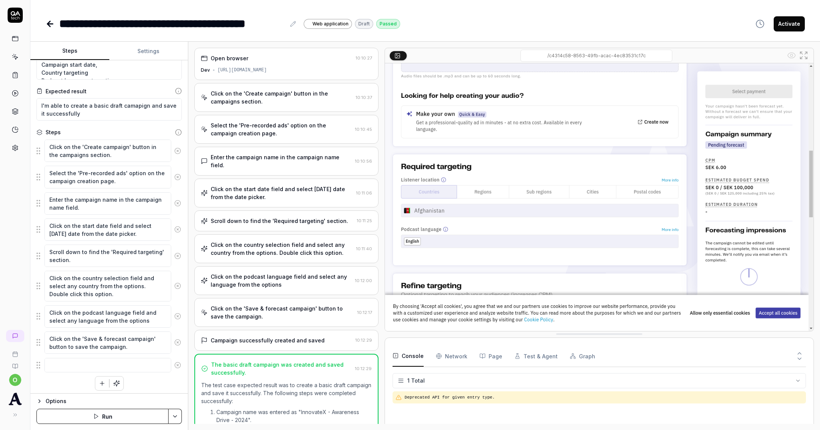
click at [174, 339] on icon at bounding box center [177, 342] width 7 height 7
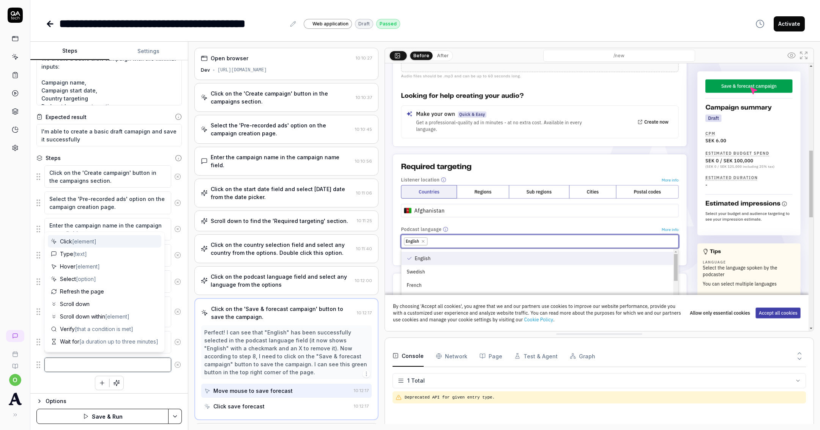
click at [127, 364] on textarea at bounding box center [107, 365] width 127 height 14
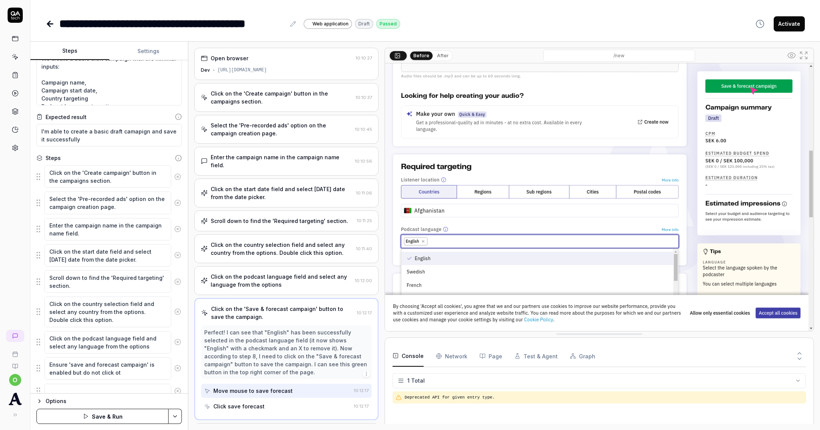
click at [238, 350] on div "Perfect! I can see that "English" has been successfully selected in the podcast…" at bounding box center [286, 353] width 164 height 48
click at [131, 367] on textarea "Ensure 'save and forecast campaign' is enabled but do not click ot" at bounding box center [107, 369] width 127 height 22
click at [128, 418] on button "Save & Run" at bounding box center [102, 416] width 132 height 15
